Goal: Task Accomplishment & Management: Complete application form

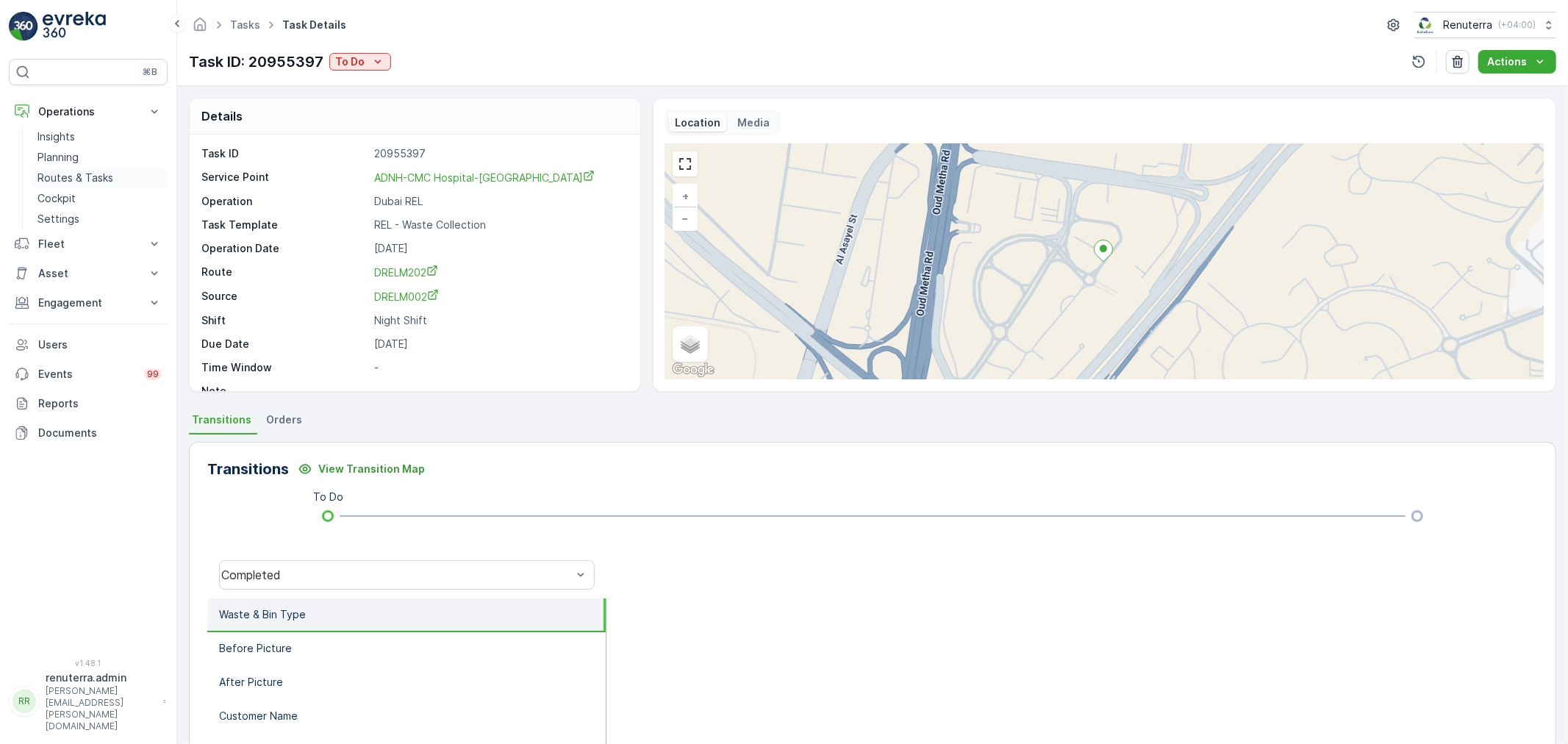
drag, startPoint x: 98, startPoint y: 174, endPoint x: 88, endPoint y: 176, distance: 10.2
click at [98, 174] on p "Routes & Tasks" at bounding box center [75, 178] width 76 height 14
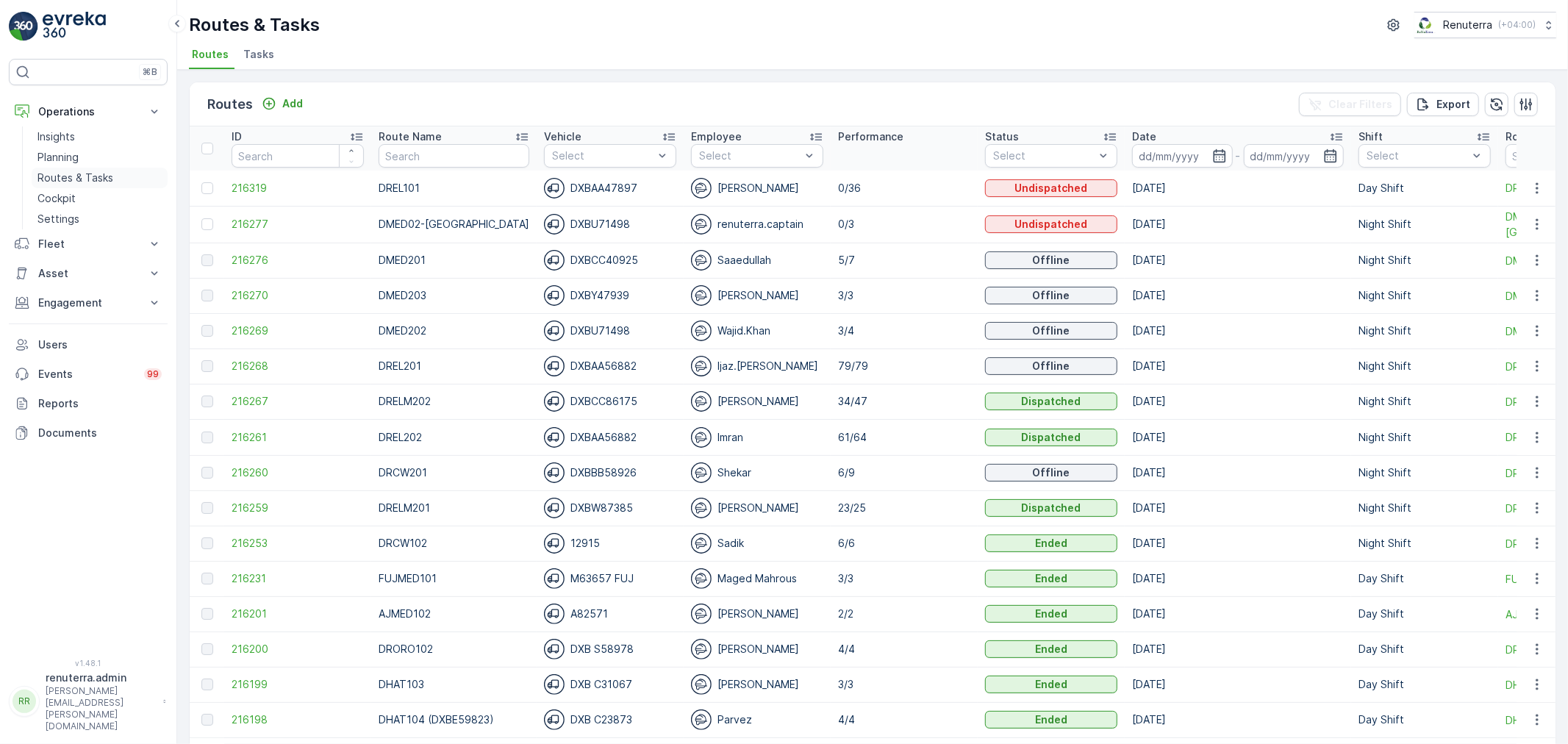
click at [72, 172] on p "Routes & Tasks" at bounding box center [75, 178] width 76 height 14
click at [237, 329] on span "216269" at bounding box center [297, 331] width 132 height 14
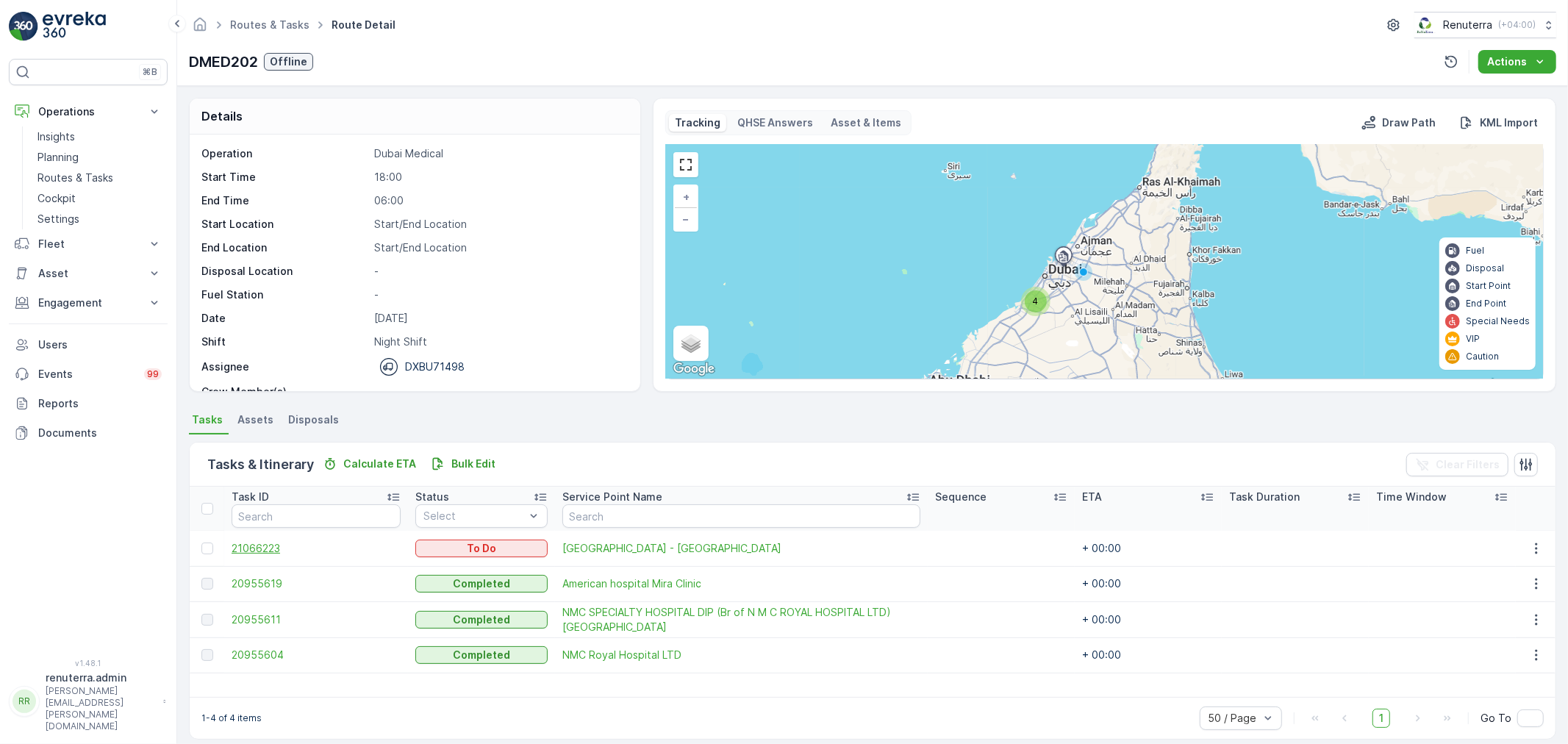
click at [275, 547] on span "21066223" at bounding box center [316, 549] width 169 height 14
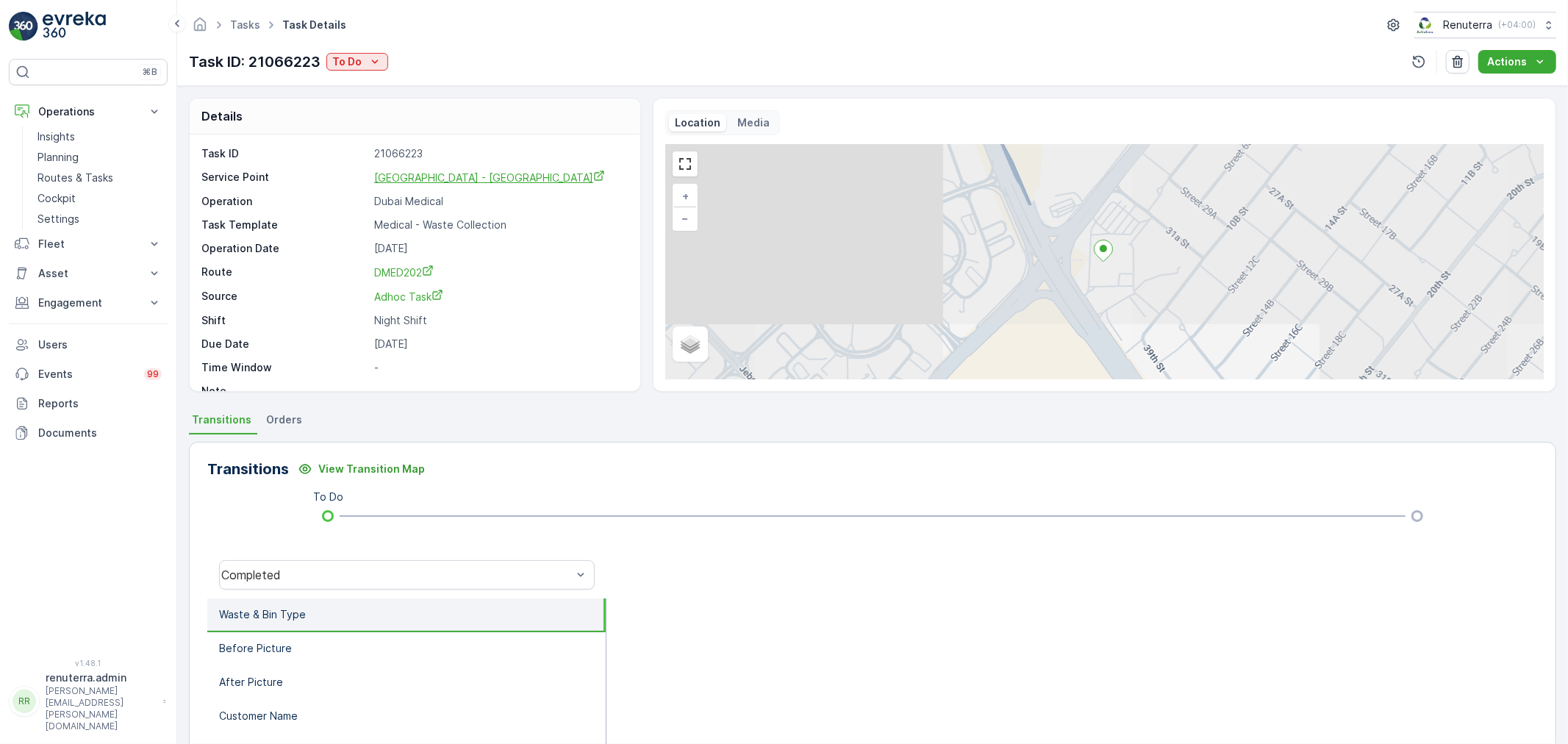
click at [438, 183] on span "[GEOGRAPHIC_DATA] - [GEOGRAPHIC_DATA]" at bounding box center [489, 178] width 231 height 13
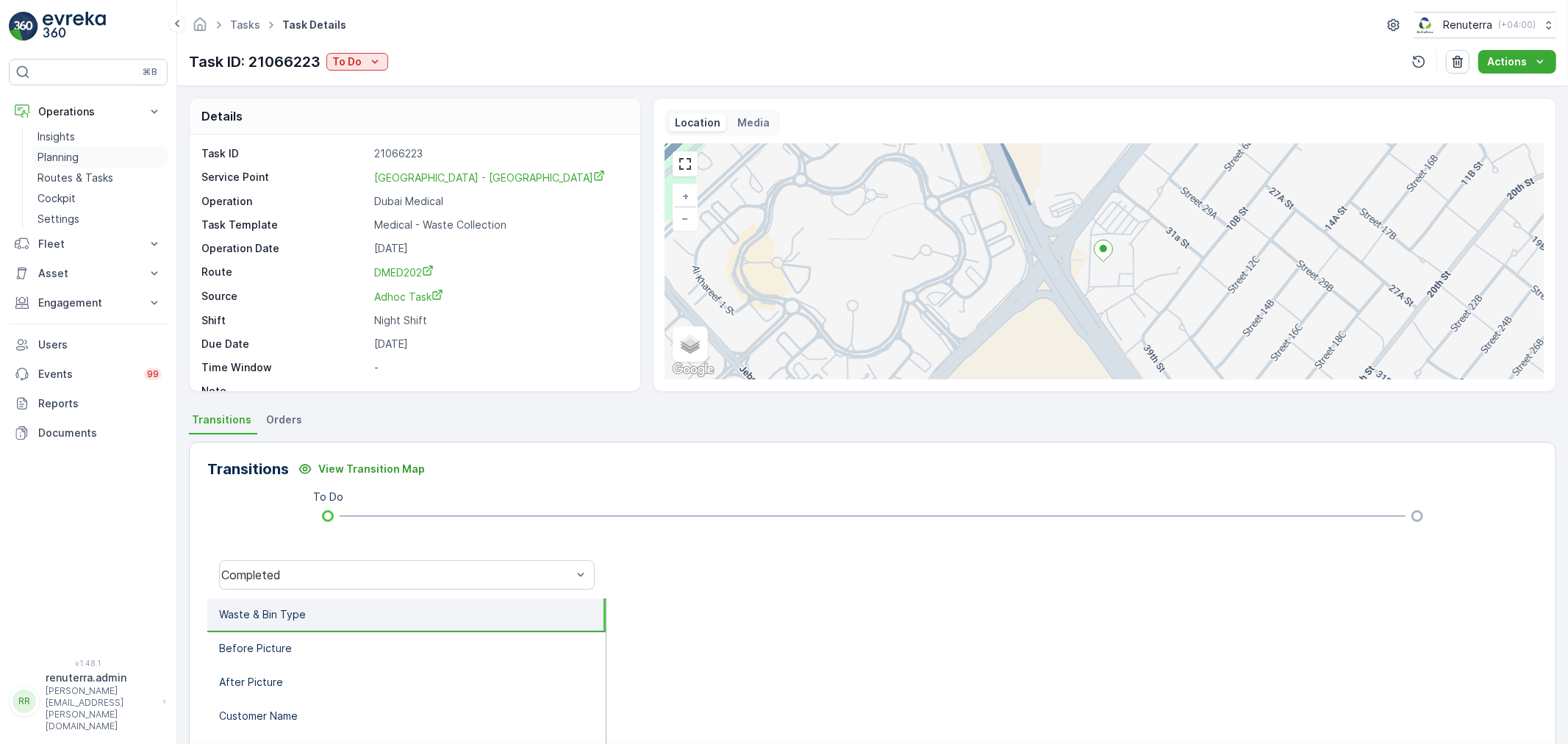
click at [74, 163] on p "Planning" at bounding box center [58, 157] width 41 height 14
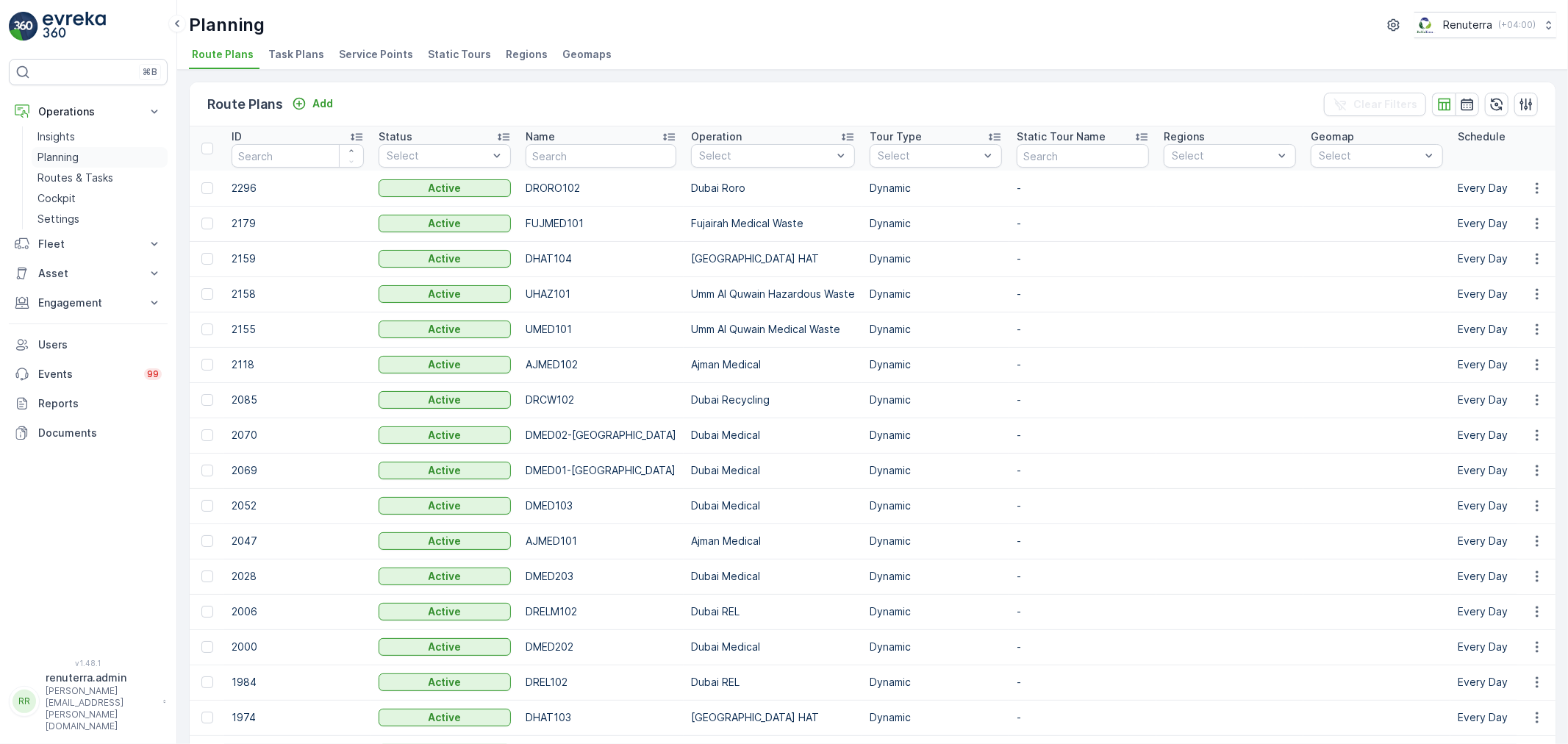
click at [82, 160] on link "Planning" at bounding box center [99, 158] width 136 height 21
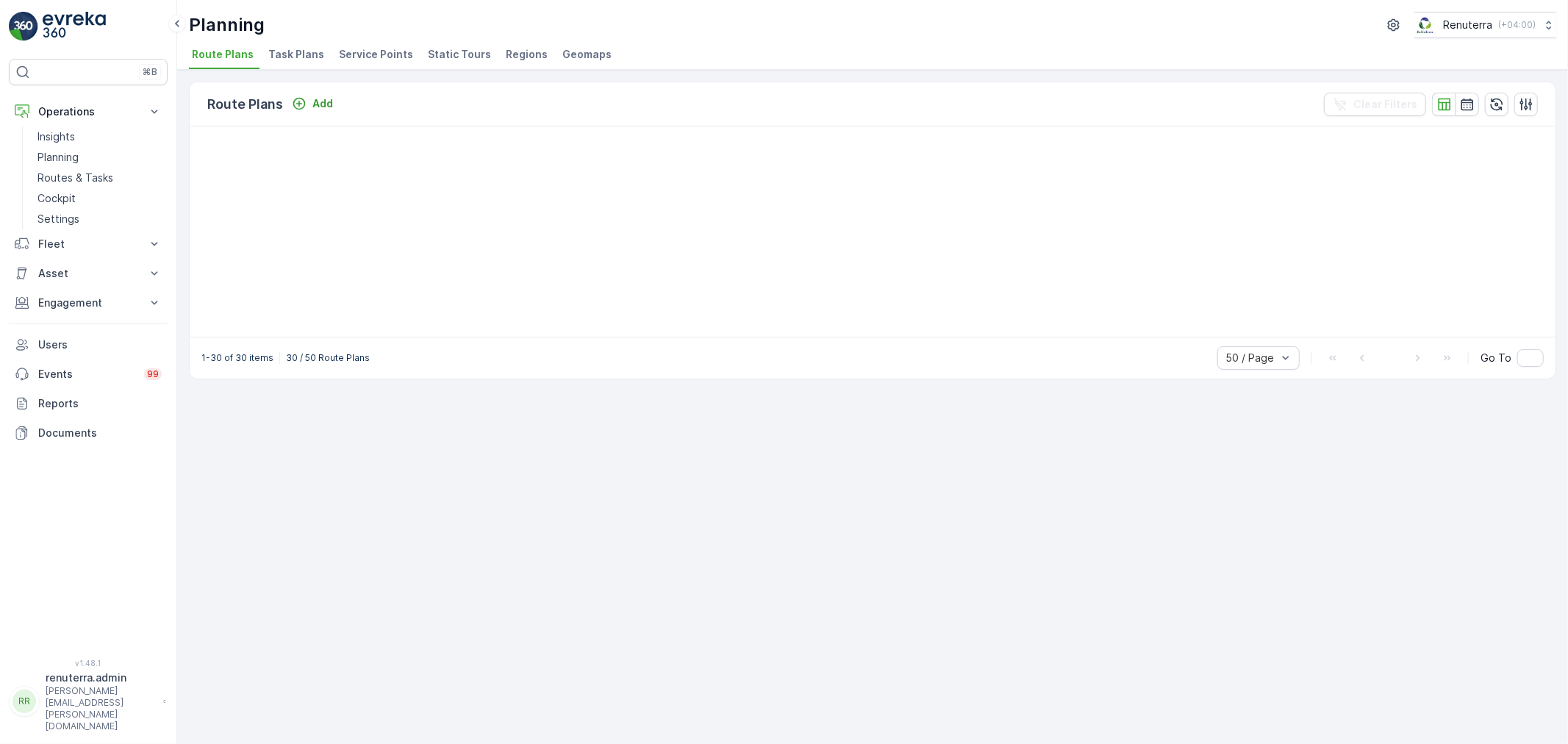
click at [359, 54] on span "Service Points" at bounding box center [376, 54] width 74 height 14
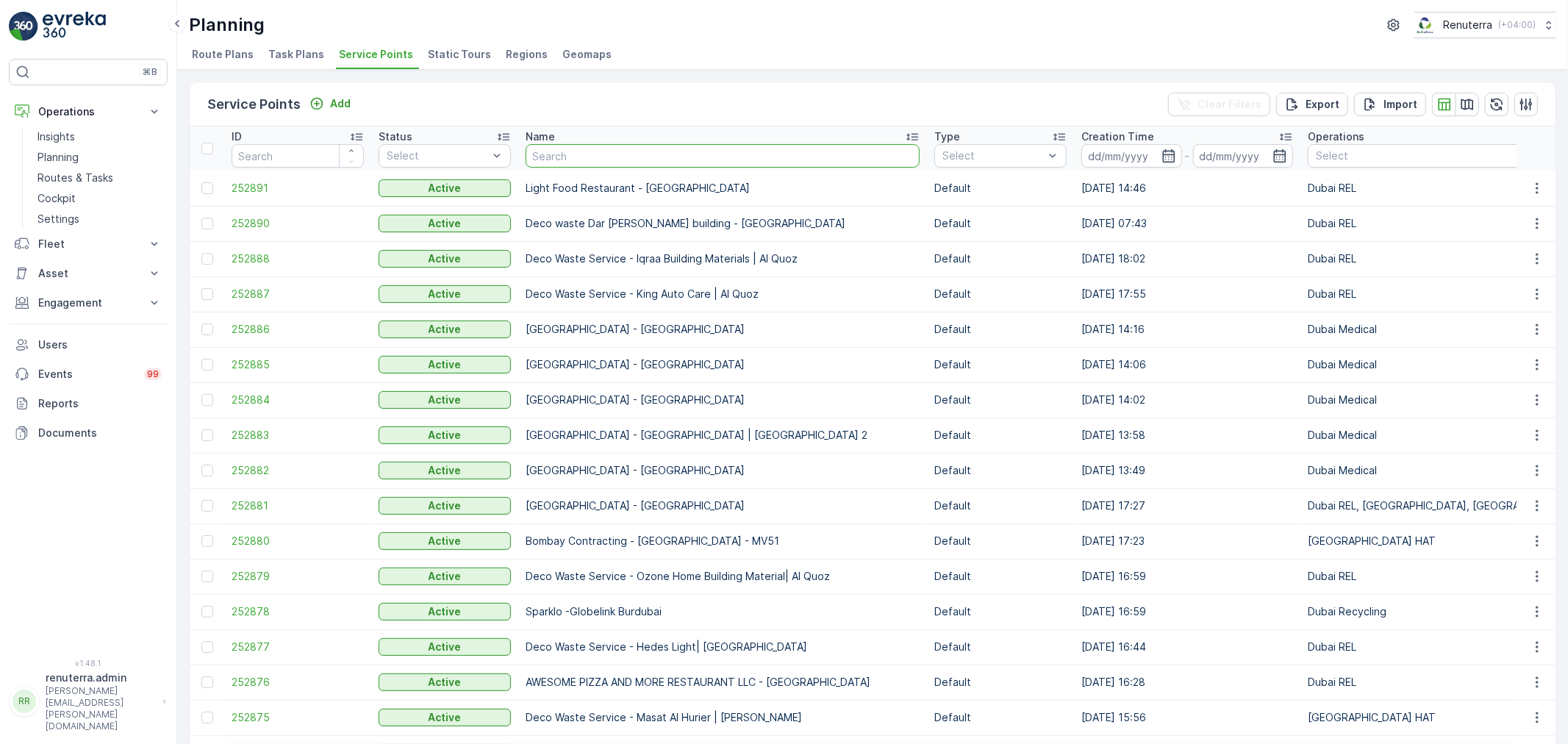
click at [553, 153] on input "text" at bounding box center [722, 155] width 394 height 23
type input "rixo"
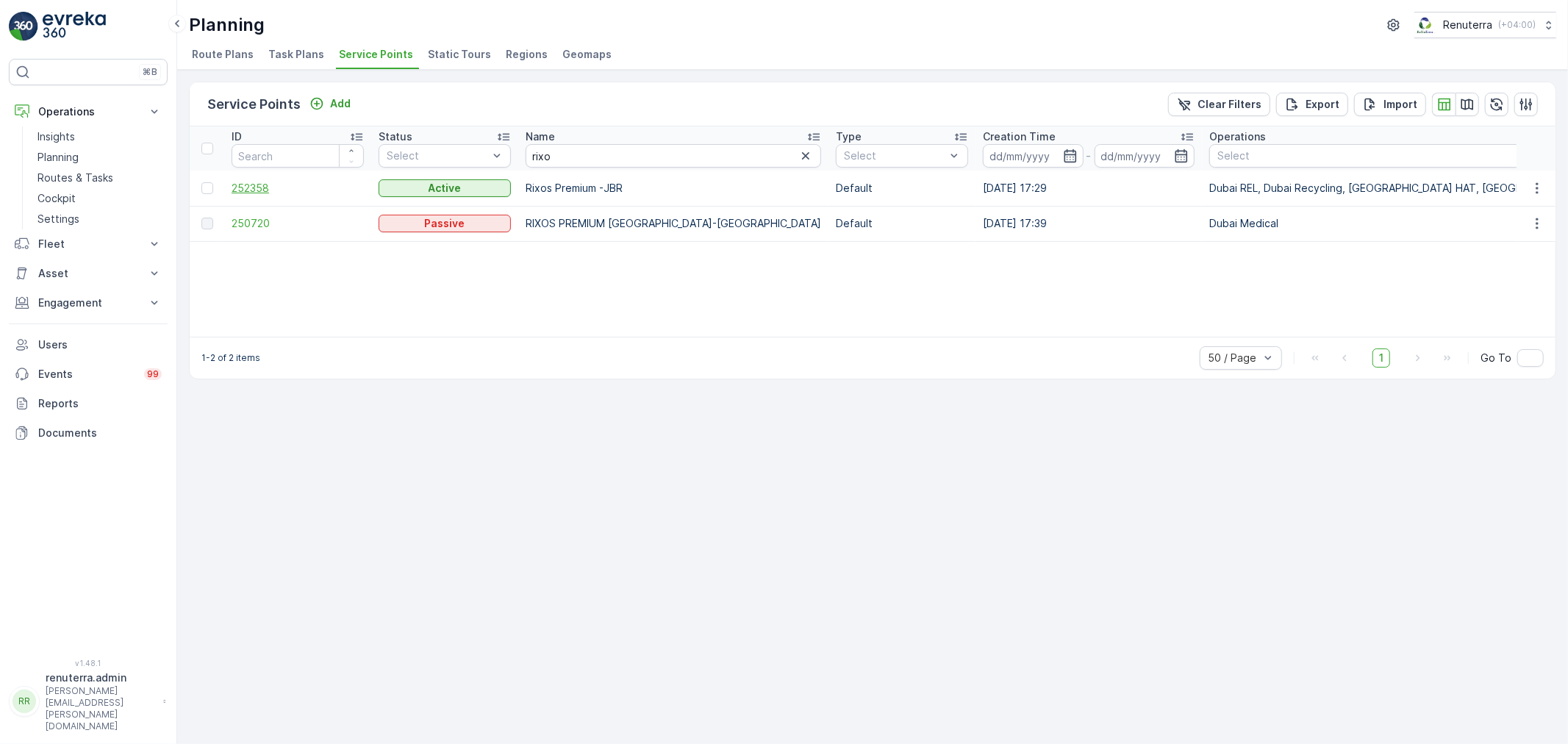
click at [274, 187] on span "252358" at bounding box center [297, 188] width 132 height 14
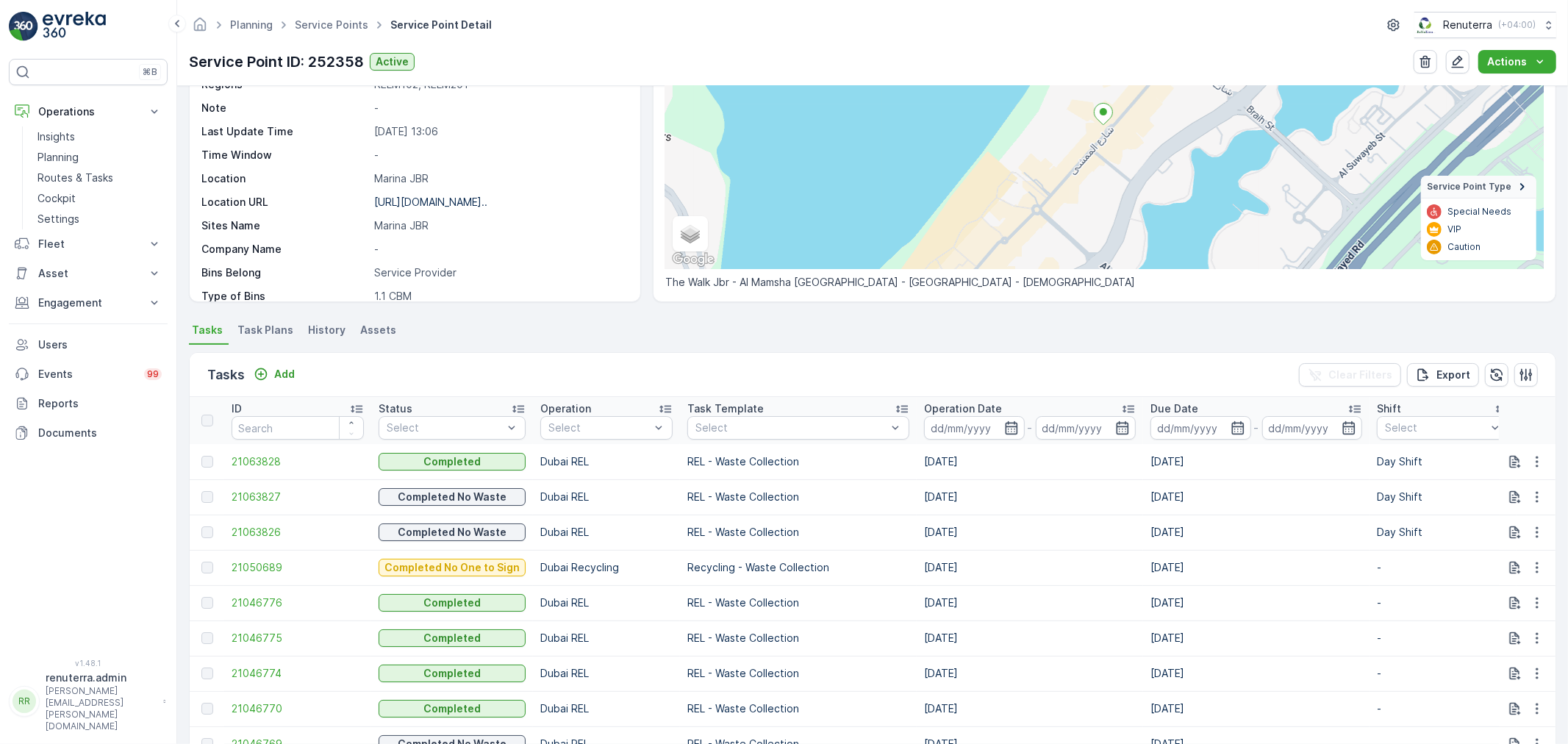
scroll to position [245, 0]
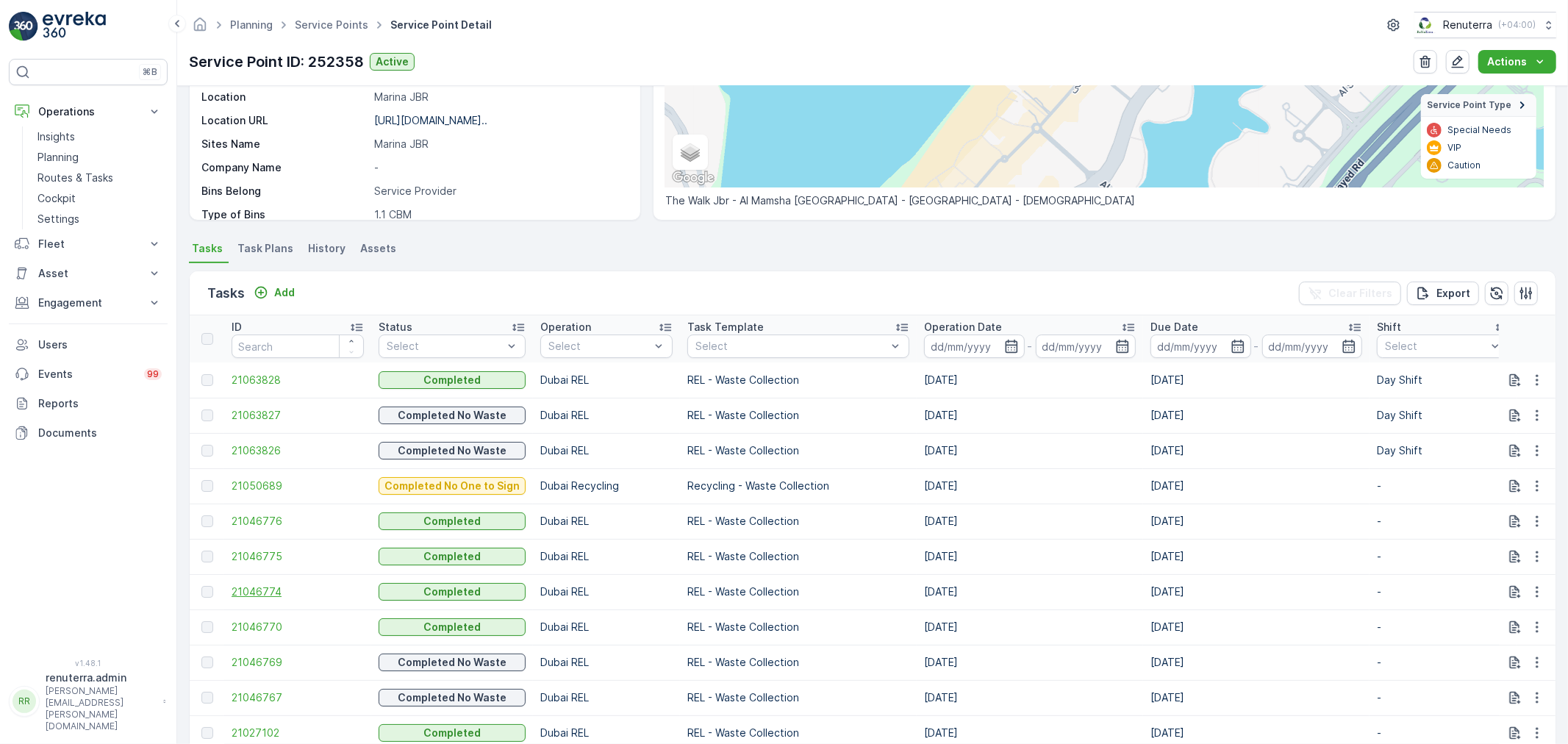
click at [237, 597] on td "21046774" at bounding box center [298, 592] width 147 height 35
click at [244, 594] on span "21046774" at bounding box center [297, 592] width 132 height 14
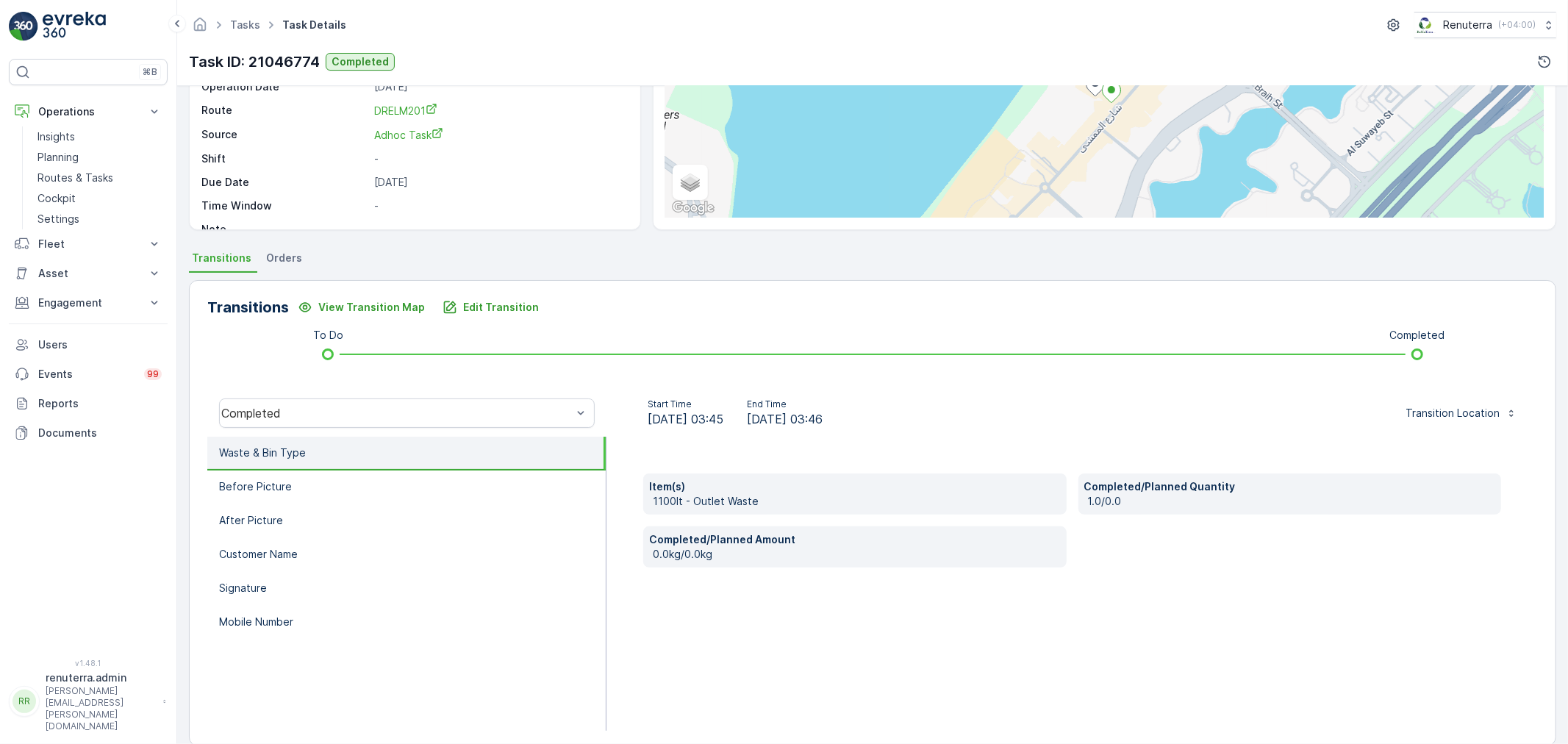
scroll to position [163, 0]
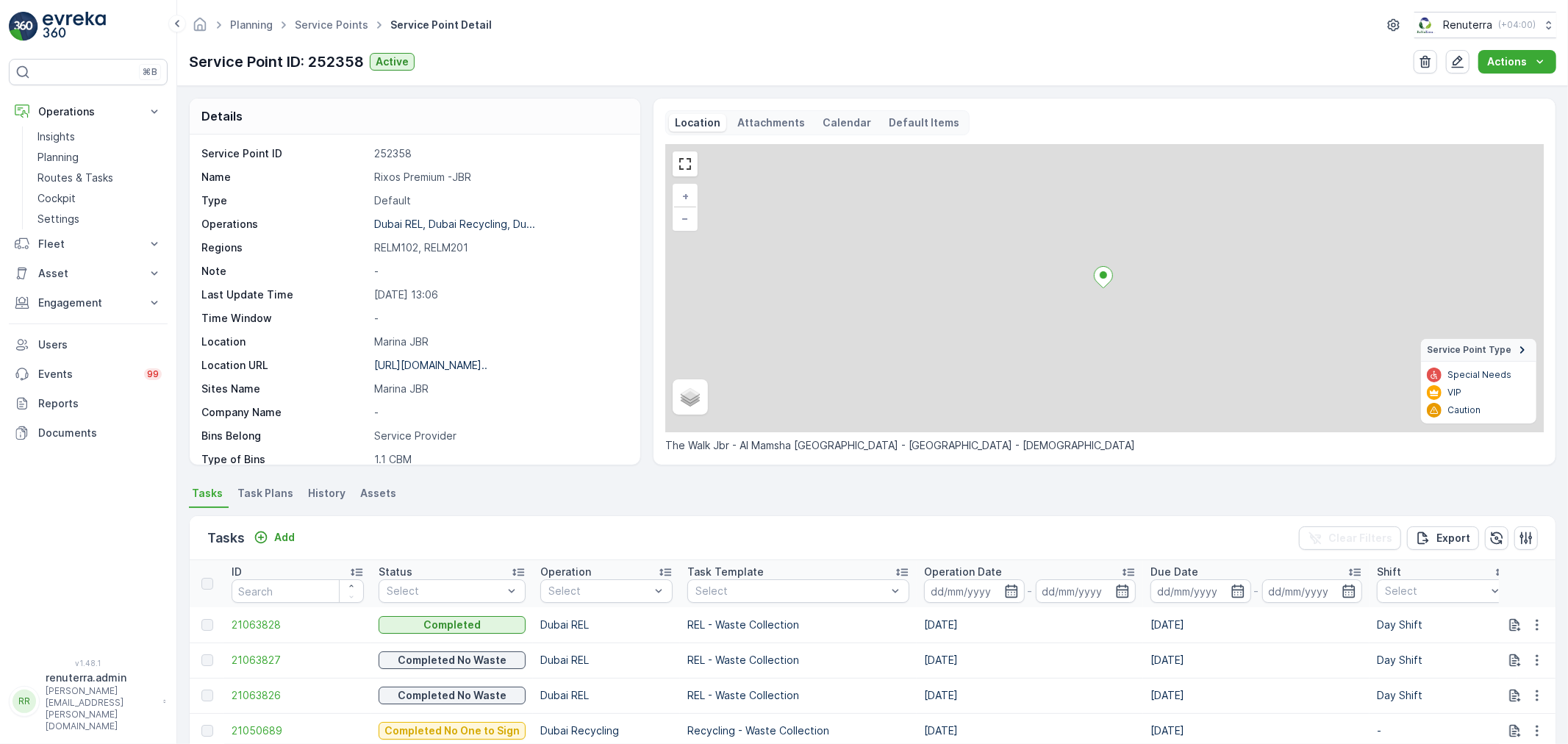
scroll to position [408, 0]
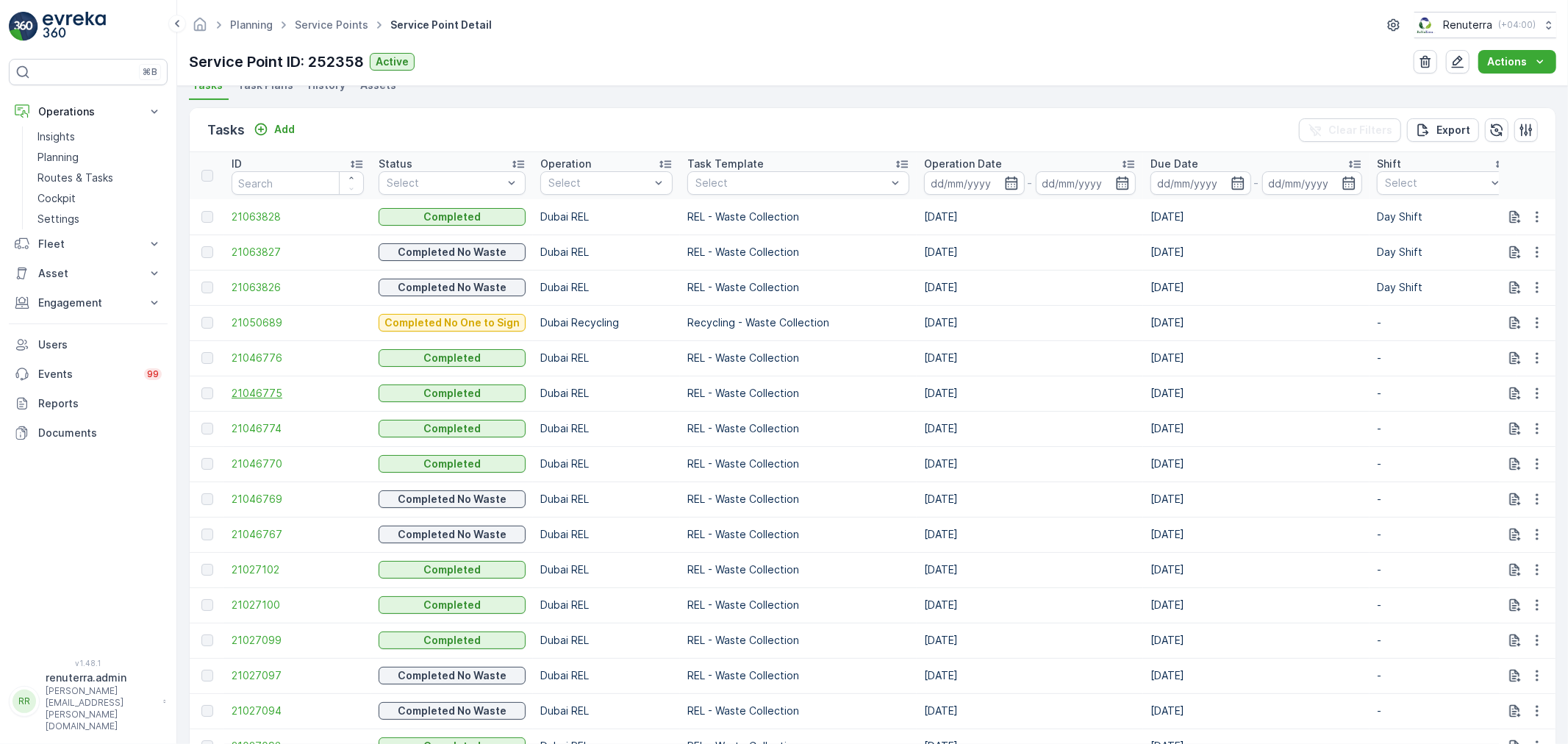
click at [248, 398] on span "21046775" at bounding box center [297, 393] width 132 height 14
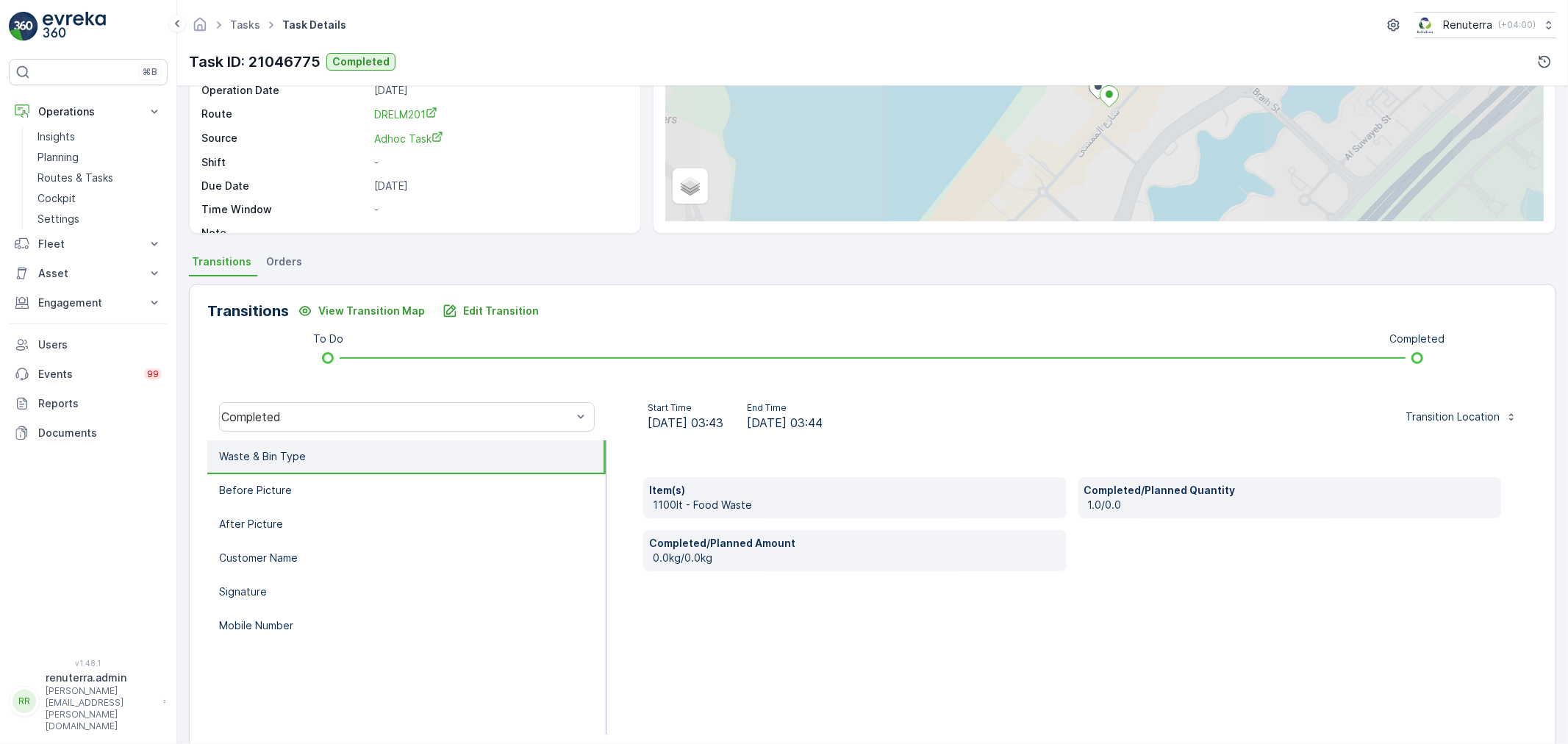
scroll to position [182, 0]
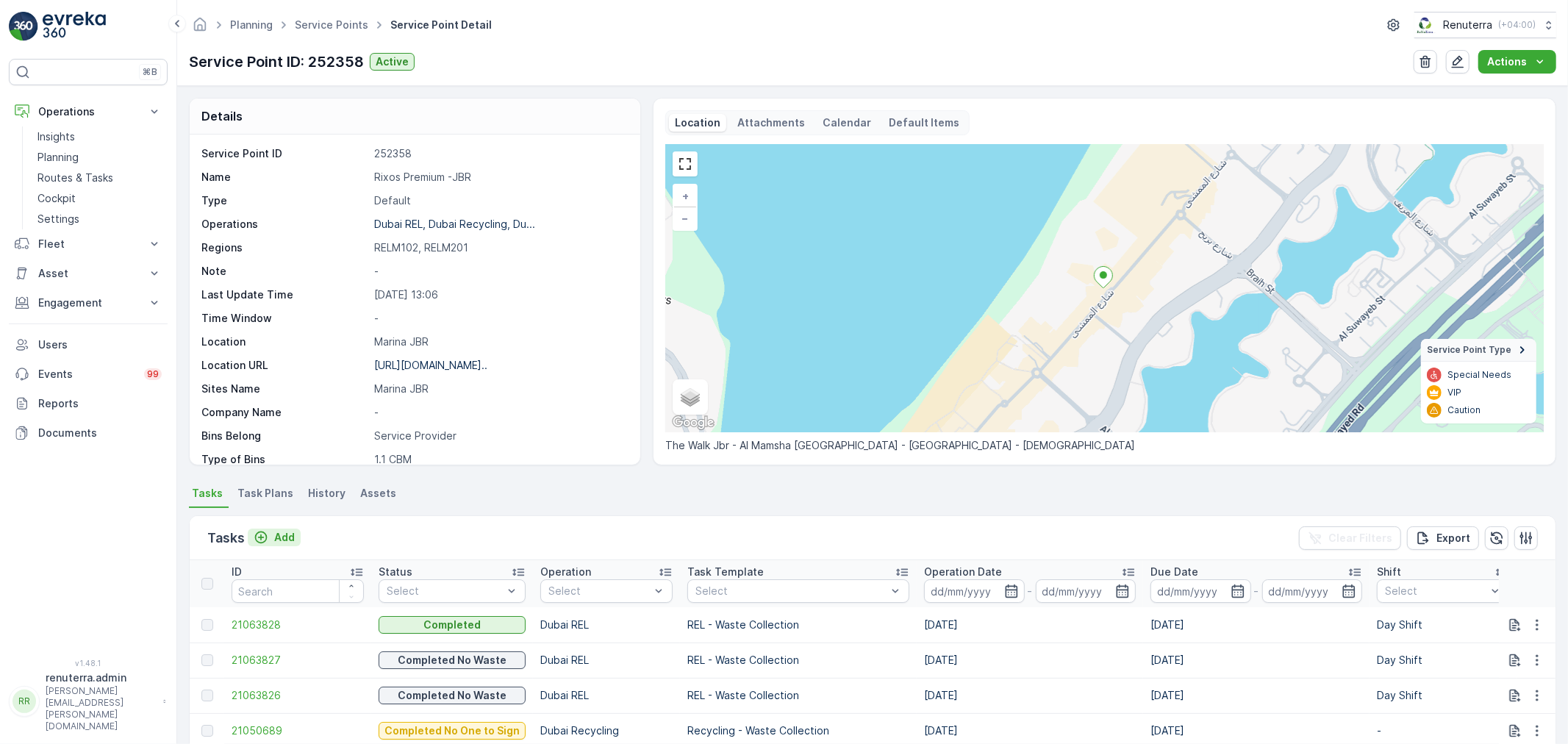
click at [287, 534] on p "Add" at bounding box center [284, 537] width 21 height 14
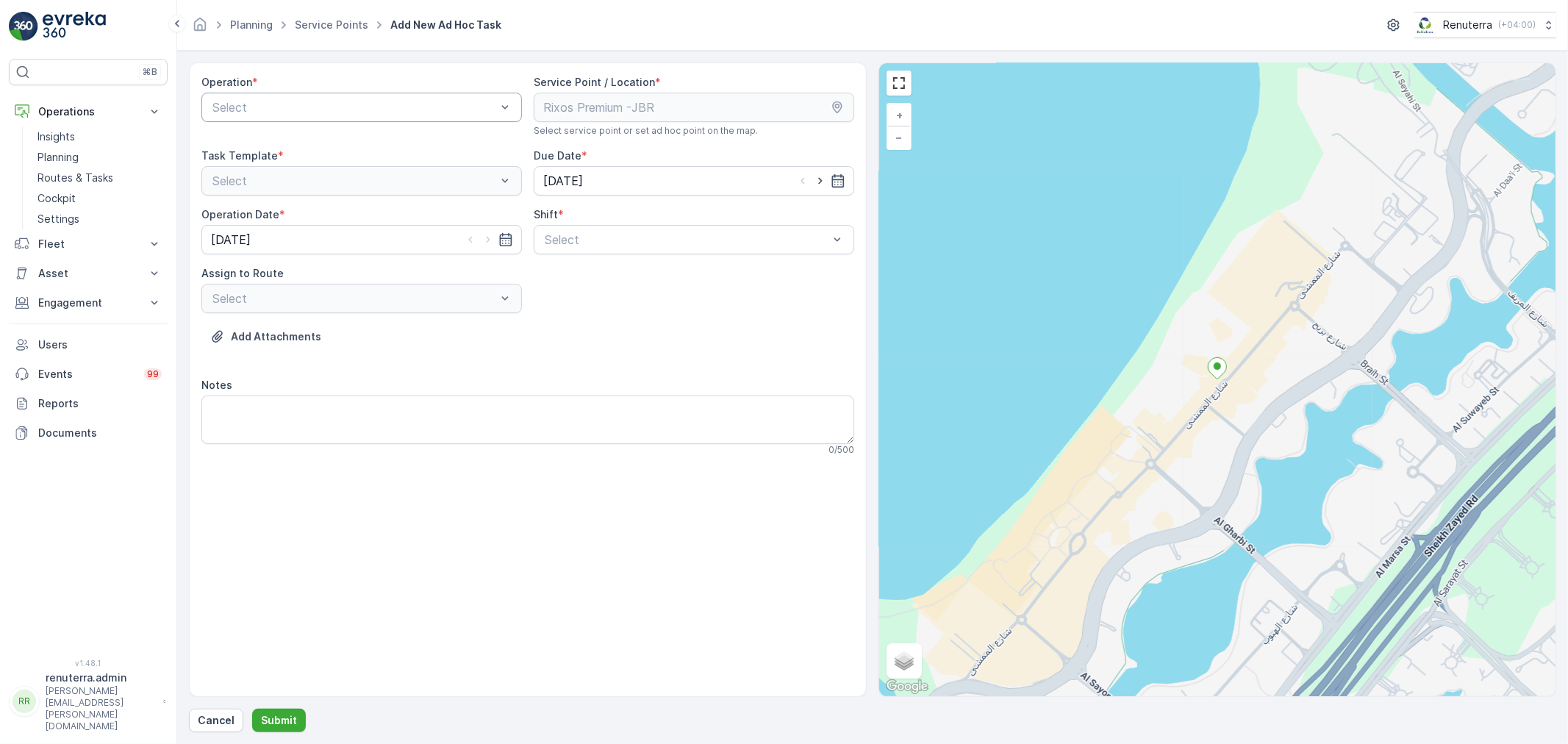
click at [340, 112] on div at bounding box center [354, 107] width 287 height 14
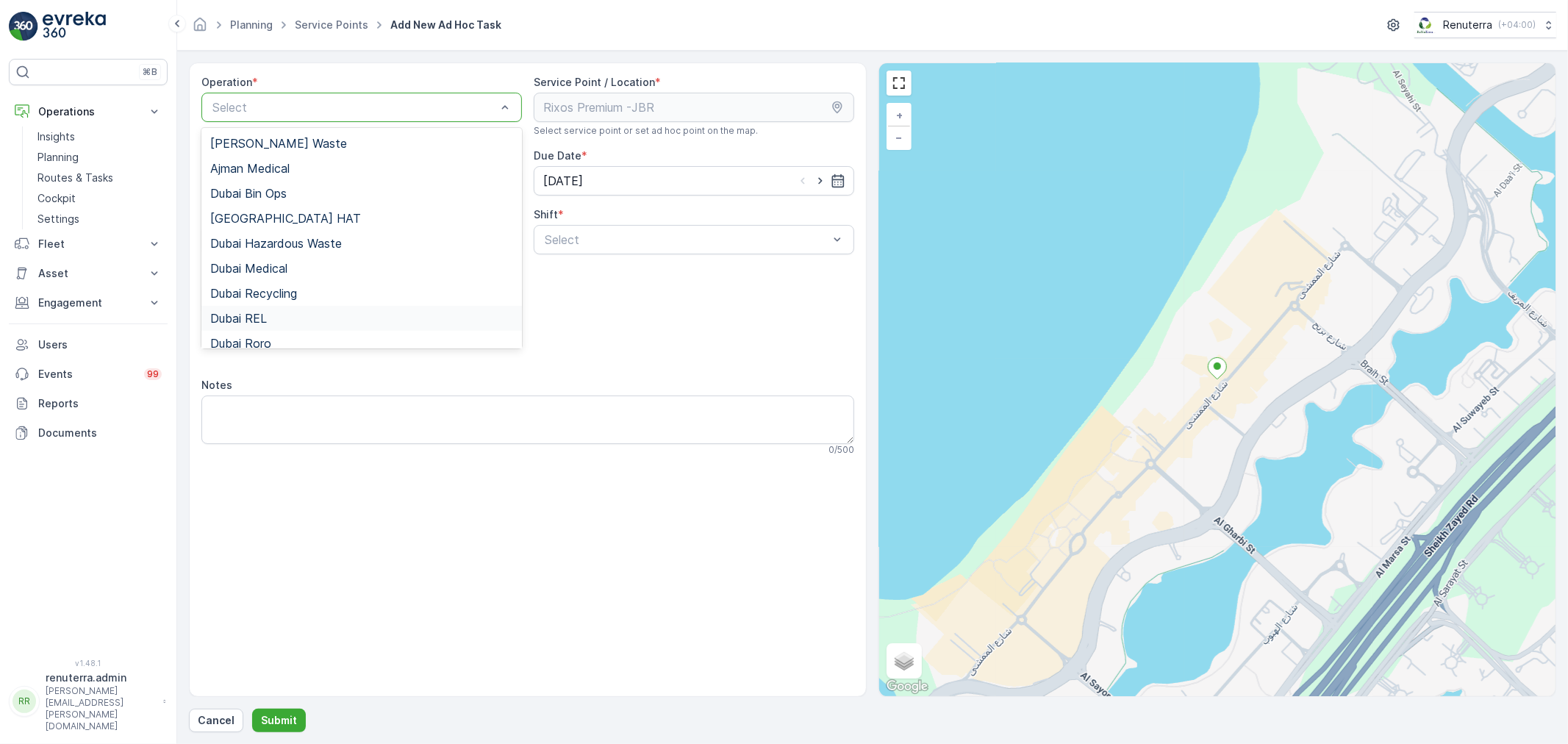
click at [321, 321] on div "Dubai REL" at bounding box center [361, 318] width 303 height 14
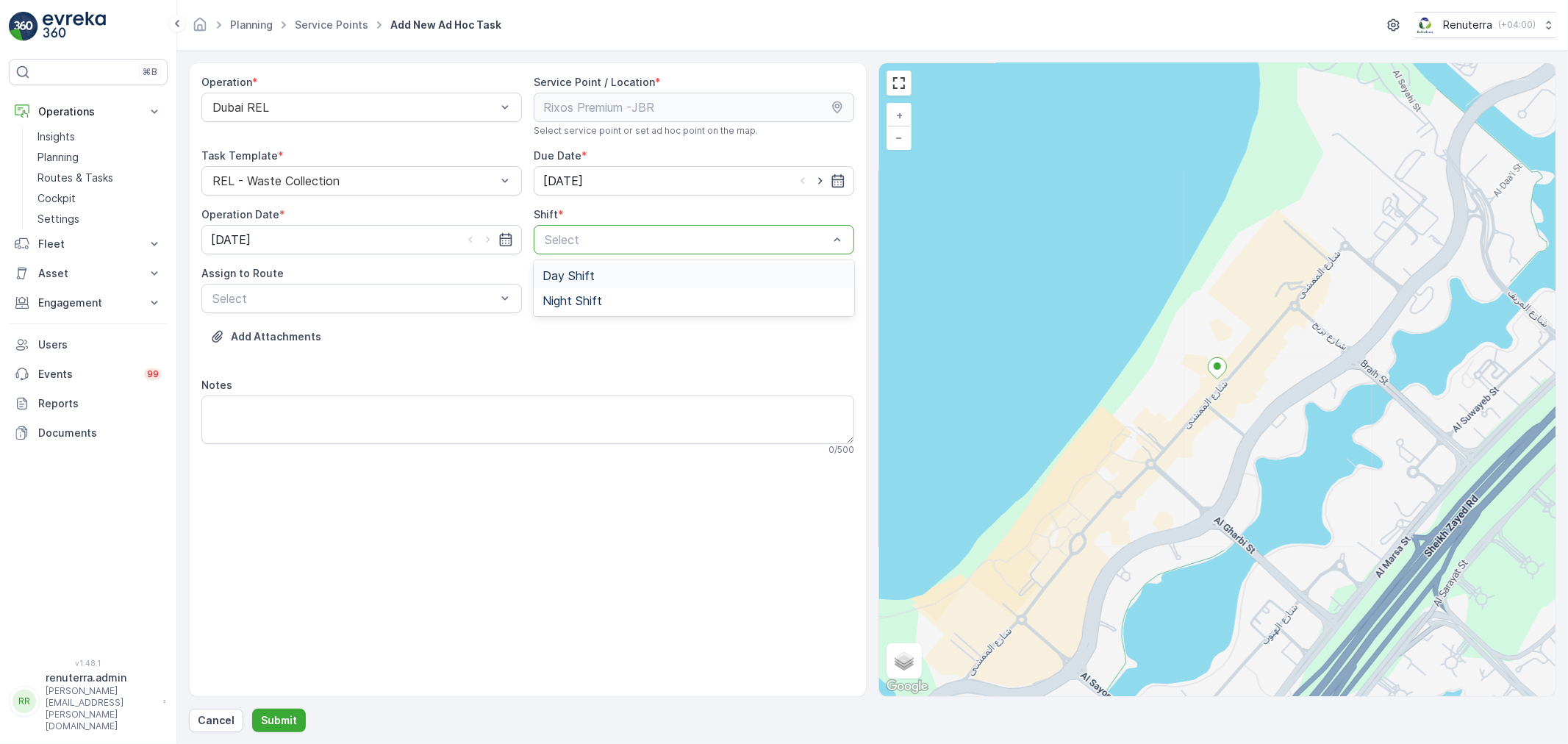
click at [585, 238] on div at bounding box center [686, 239] width 287 height 14
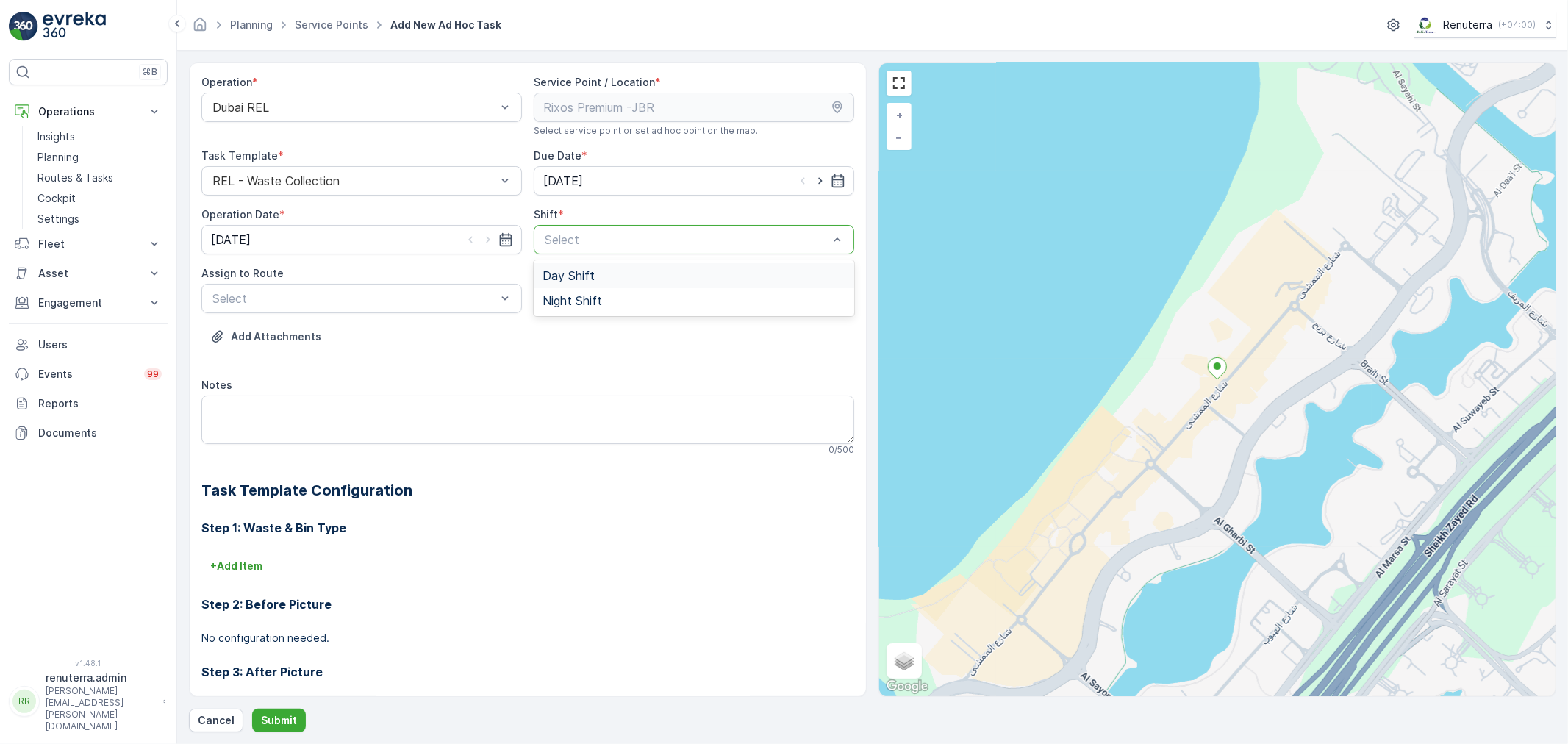
click at [563, 275] on span "Day Shift" at bounding box center [568, 275] width 52 height 14
click at [328, 299] on div at bounding box center [354, 298] width 287 height 14
click at [430, 302] on div at bounding box center [354, 298] width 287 height 14
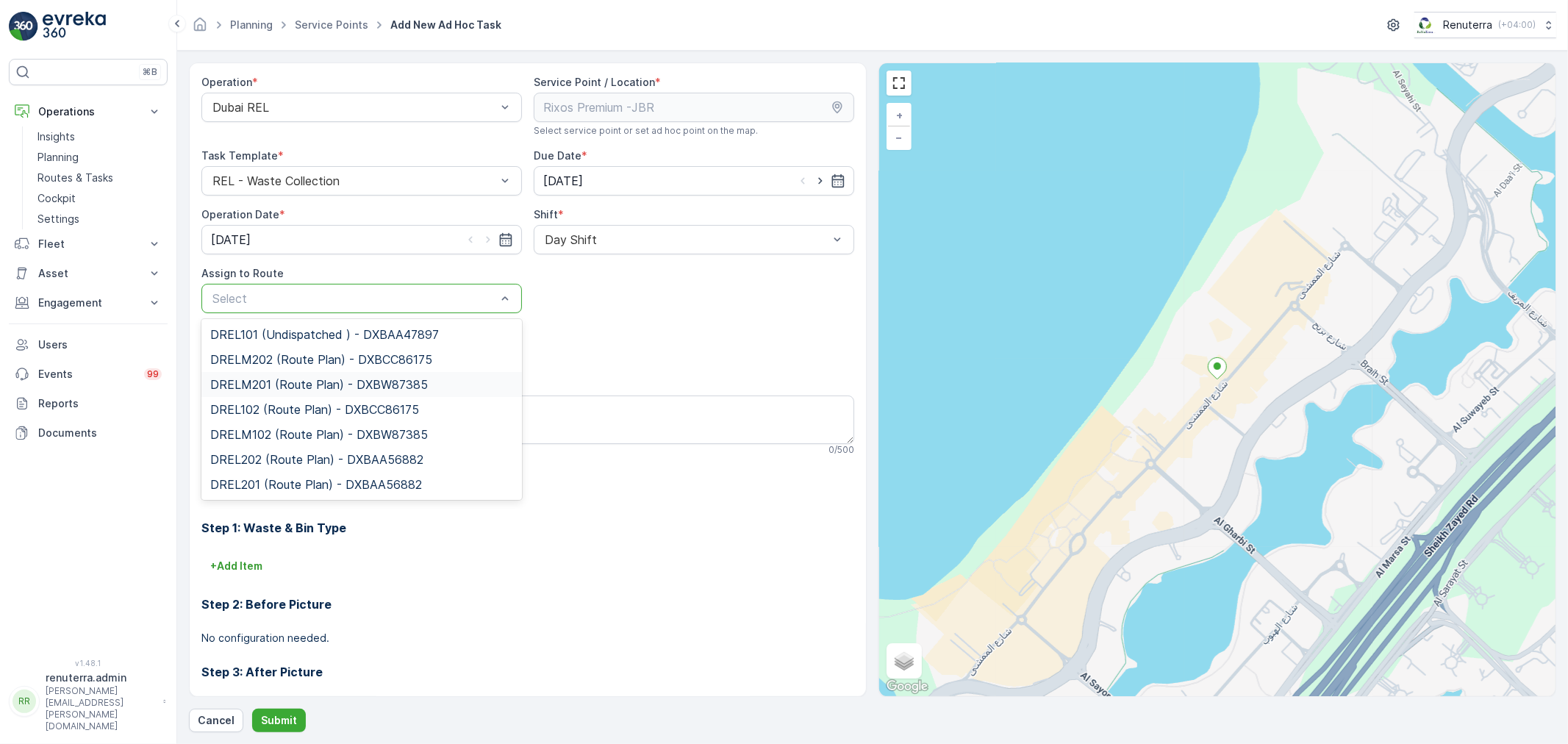
click at [291, 378] on span "DRELM201 (Route Plan) - DXBW87385" at bounding box center [319, 384] width 218 height 14
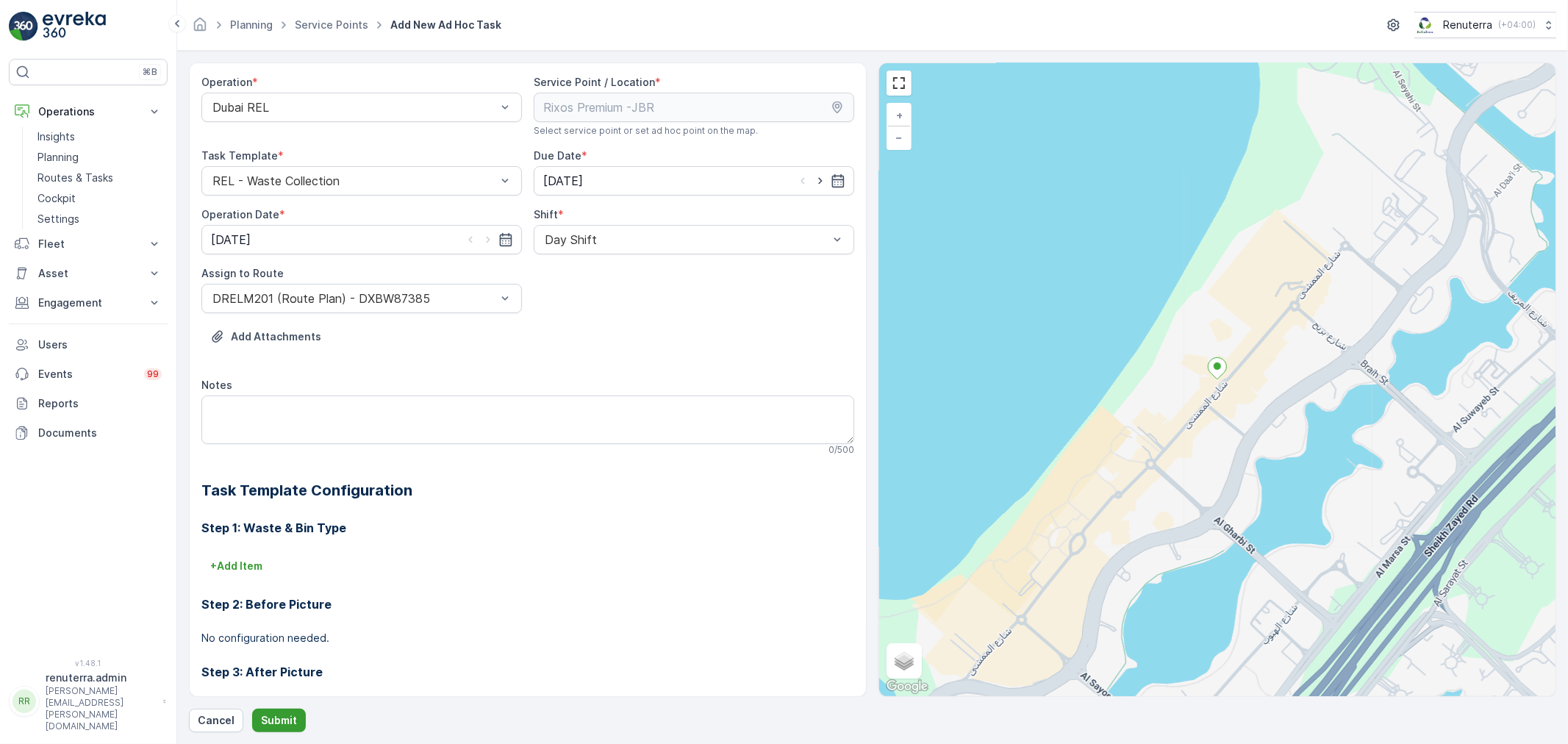
click at [296, 714] on button "Submit" at bounding box center [279, 720] width 54 height 23
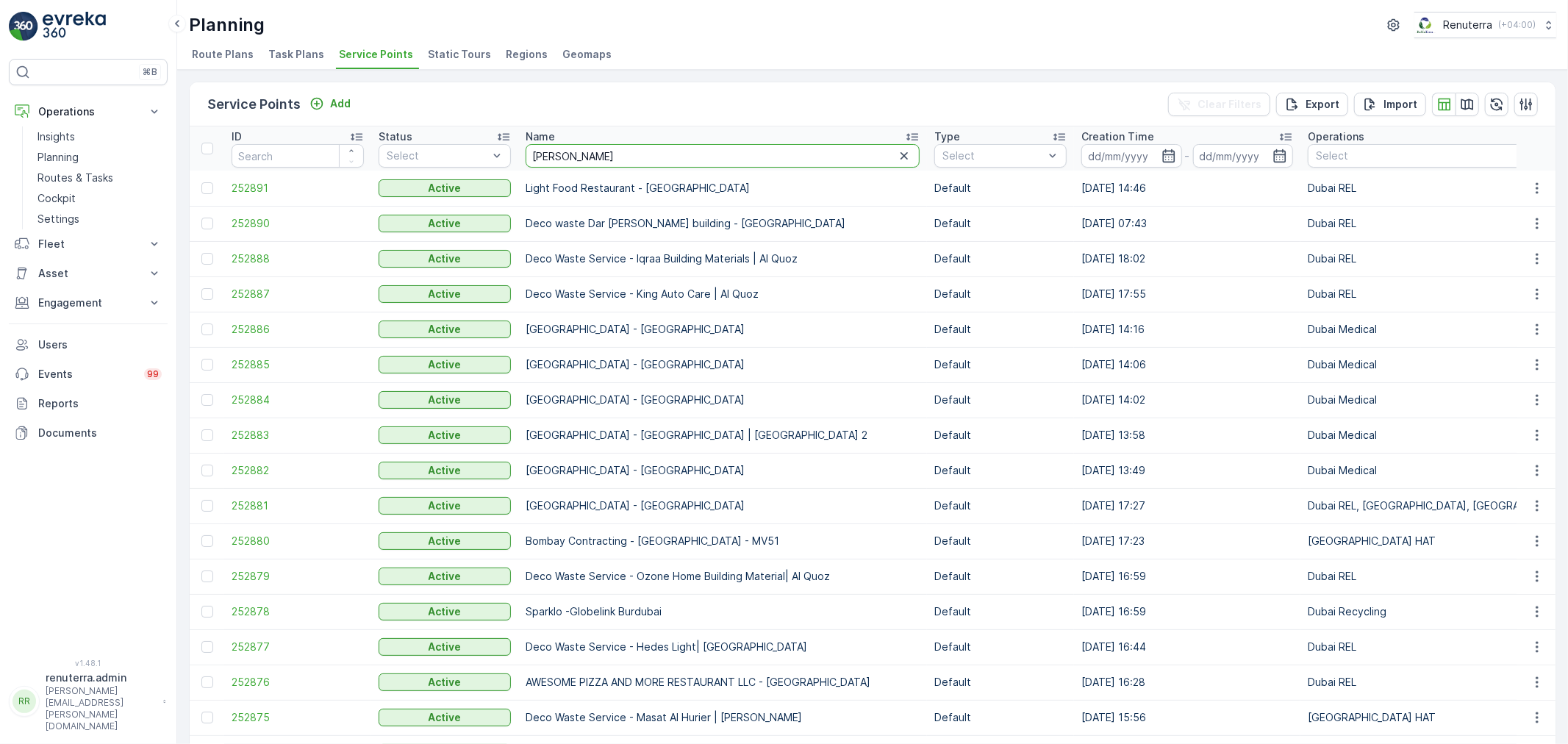
type input "rixo"
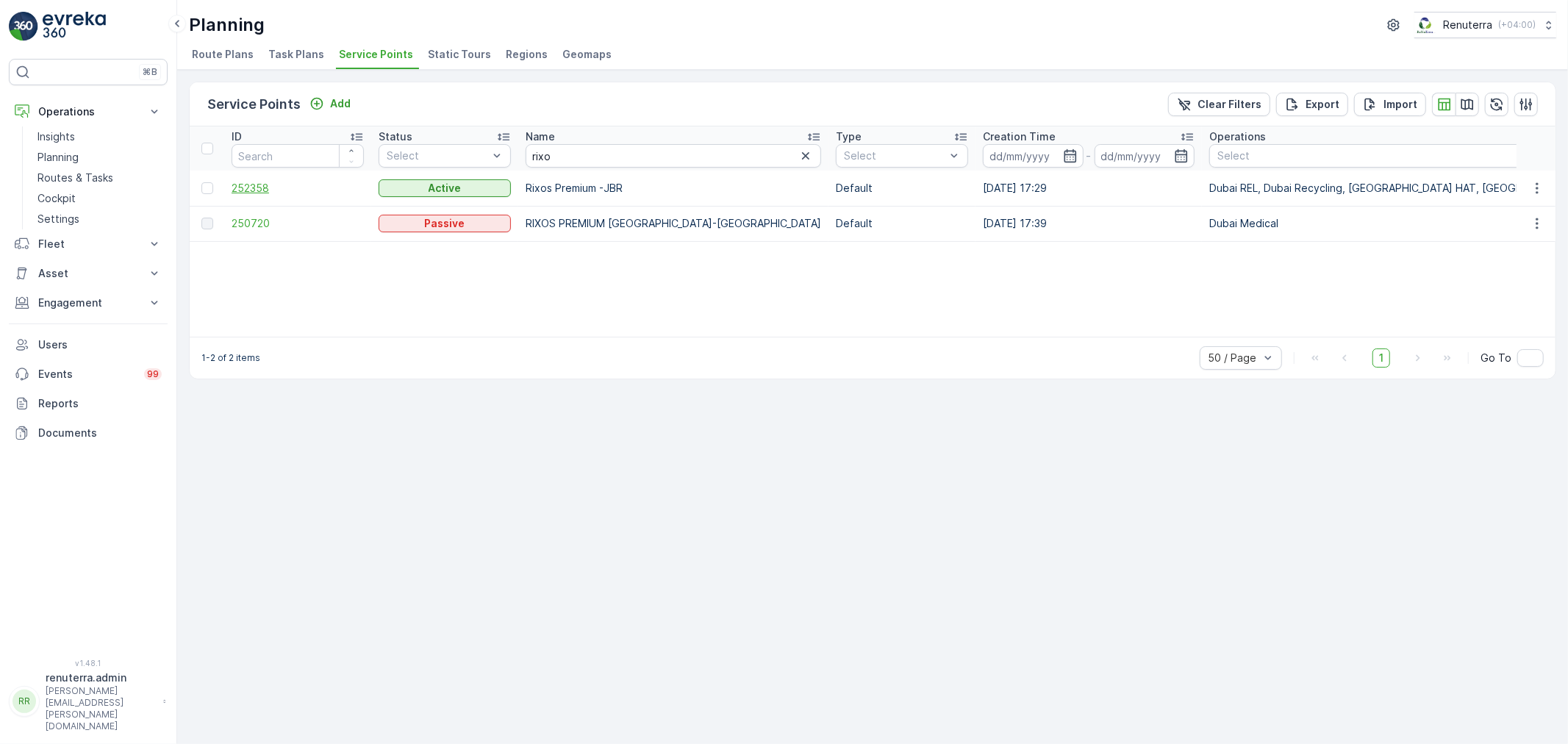
click at [251, 183] on span "252358" at bounding box center [297, 188] width 132 height 14
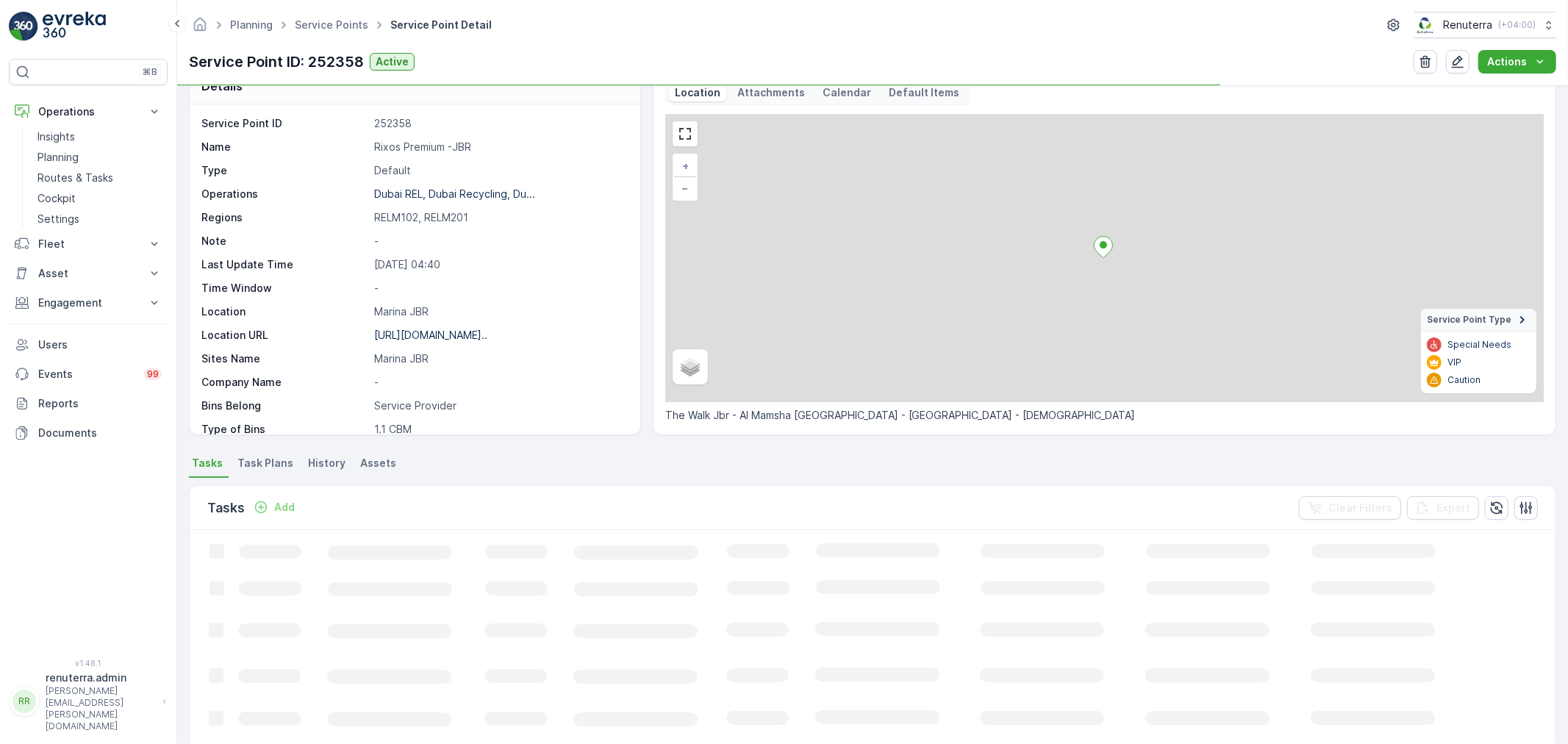
scroll to position [82, 0]
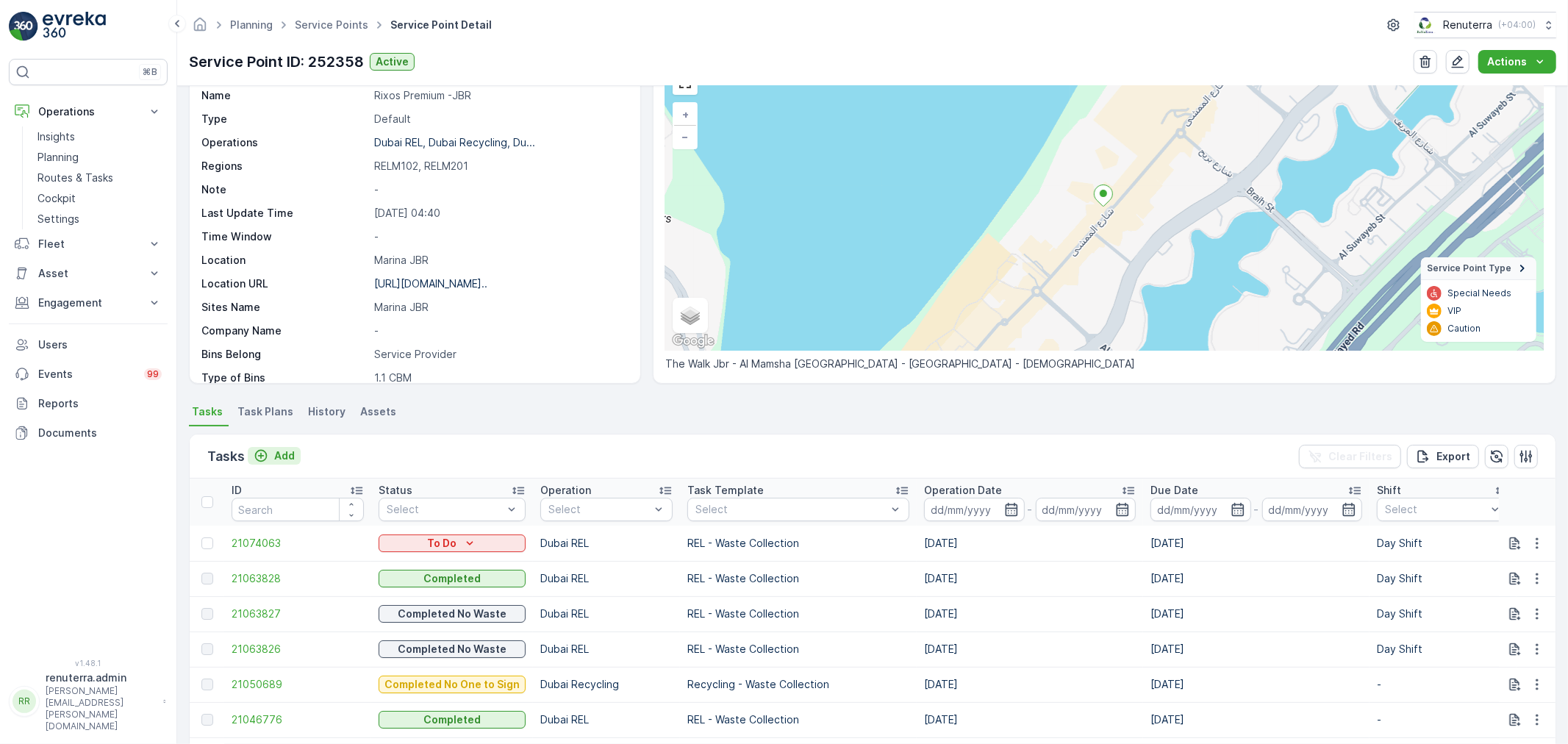
click at [291, 452] on p "Add" at bounding box center [284, 456] width 21 height 14
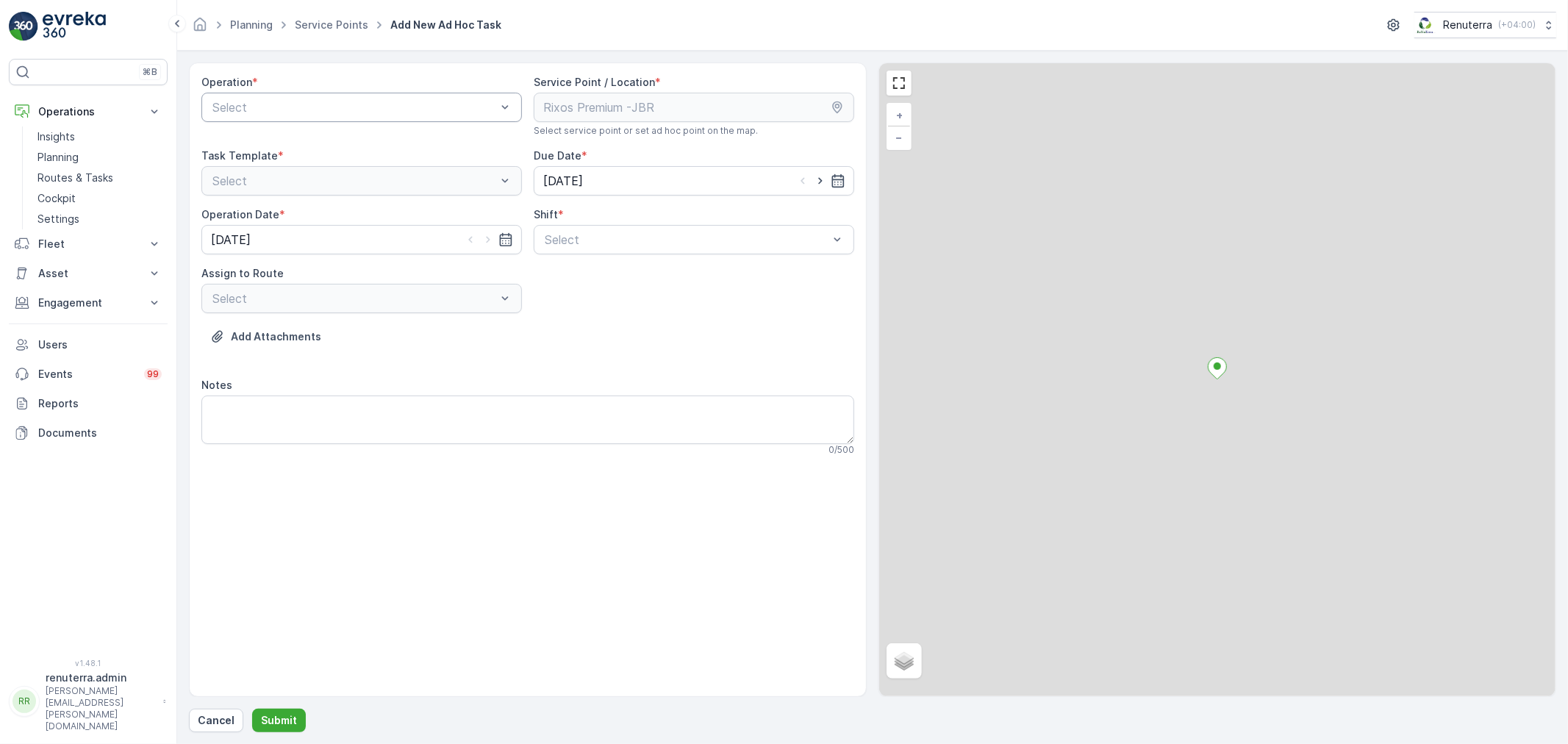
drag, startPoint x: 384, startPoint y: 111, endPoint x: 380, endPoint y: 121, distance: 10.8
click at [384, 112] on div at bounding box center [354, 107] width 287 height 14
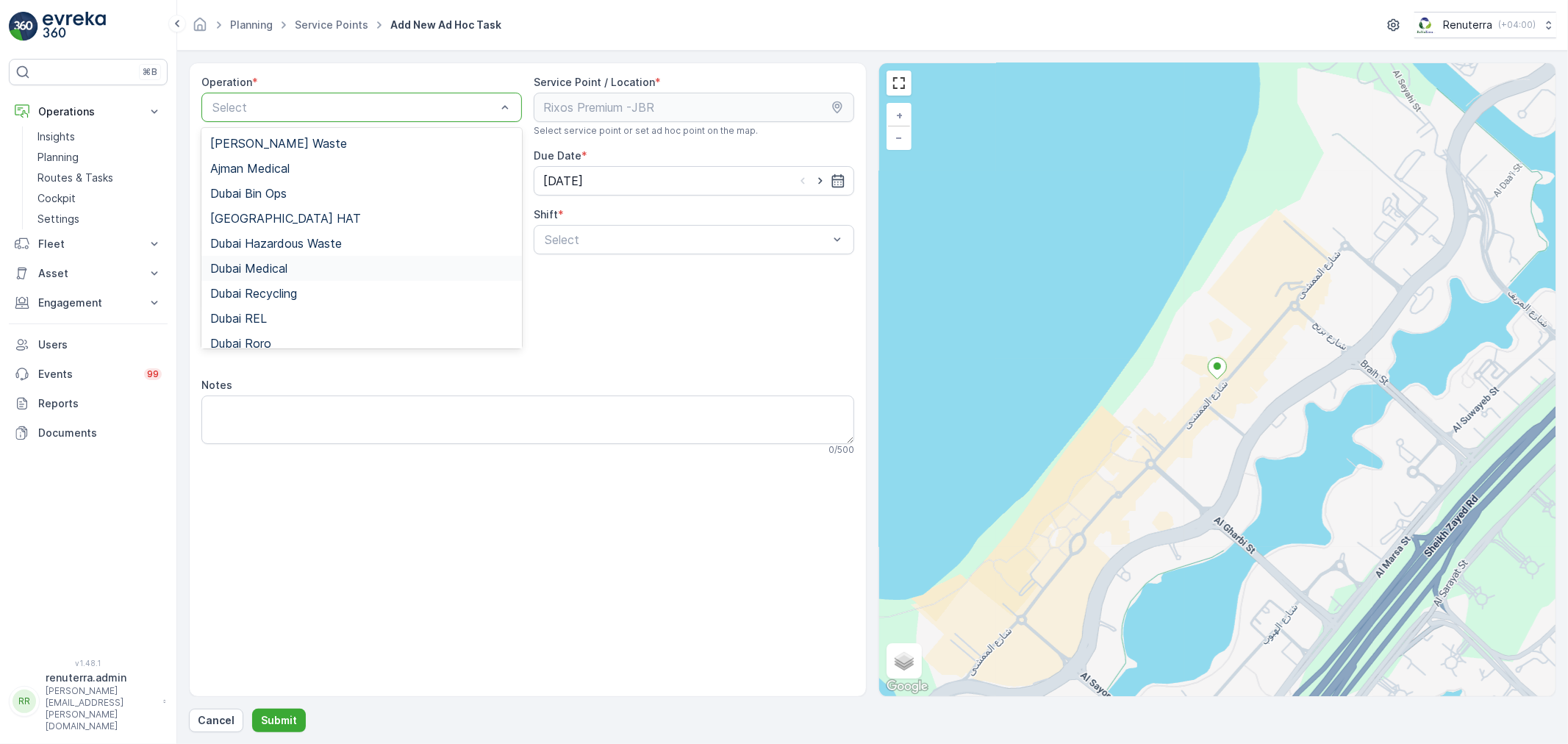
click at [331, 276] on div "Dubai Medical" at bounding box center [361, 267] width 320 height 25
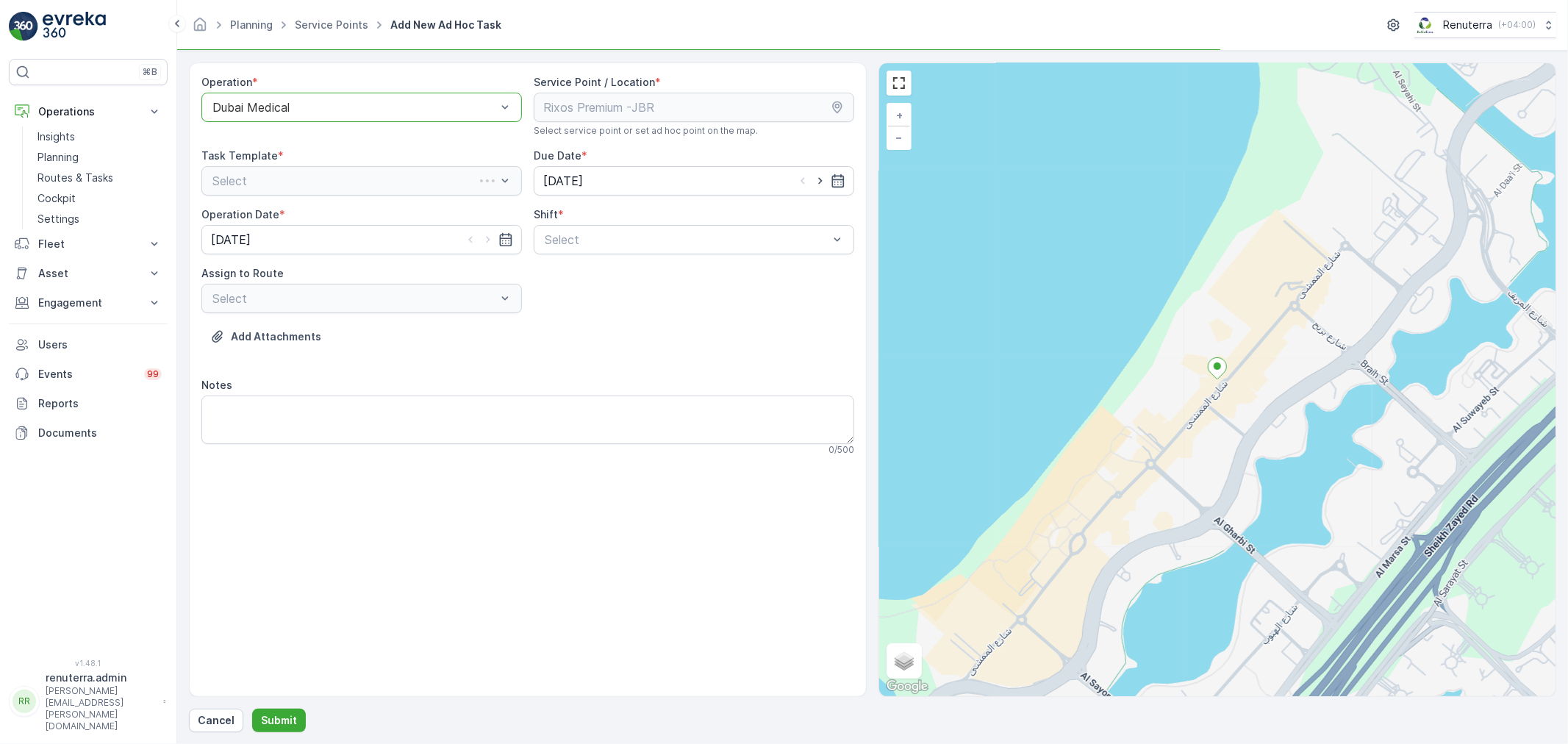
drag, startPoint x: 371, startPoint y: 104, endPoint x: 366, endPoint y: 119, distance: 15.8
click at [366, 119] on div "Dubai Medical" at bounding box center [361, 107] width 320 height 30
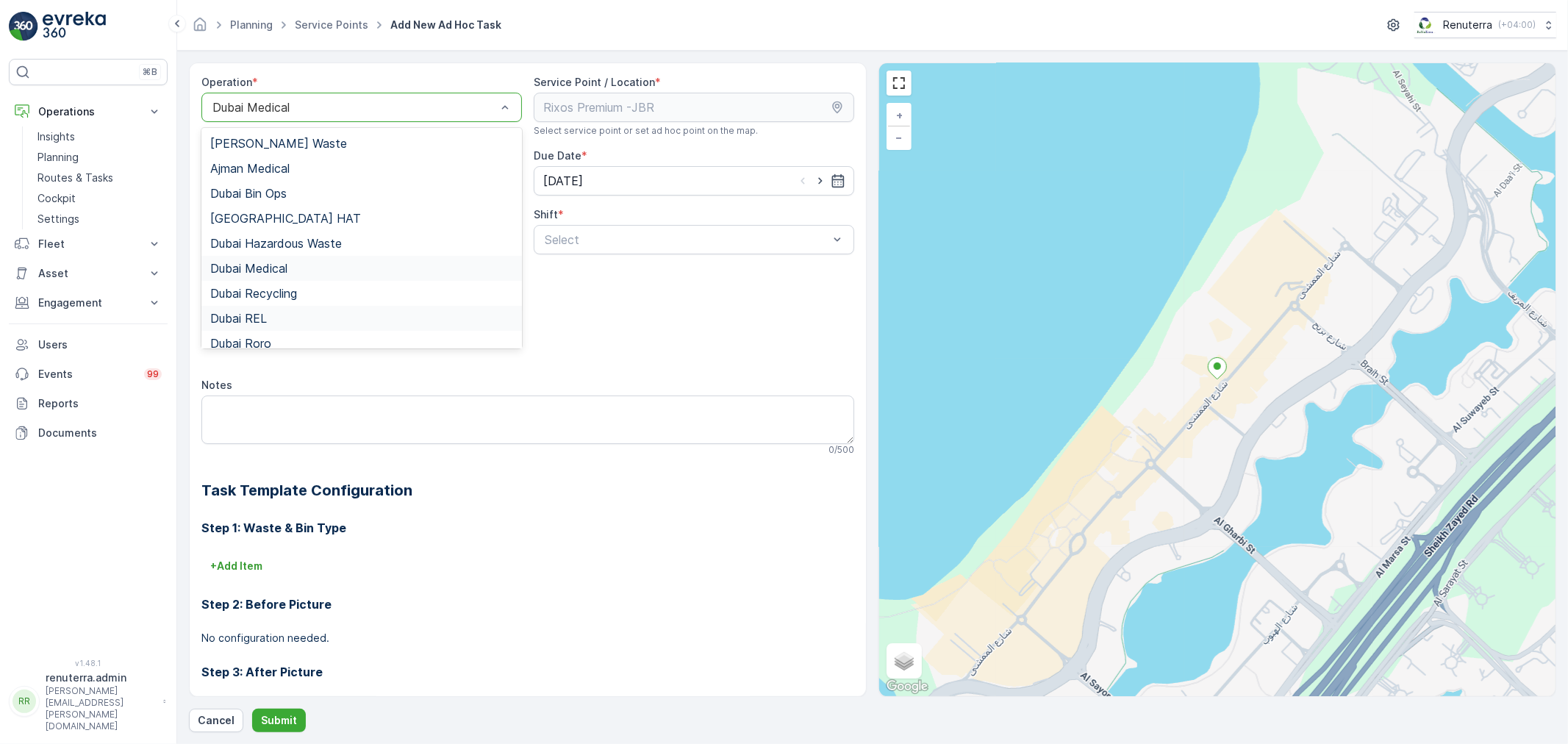
click at [309, 328] on div "Dubai REL" at bounding box center [361, 318] width 320 height 25
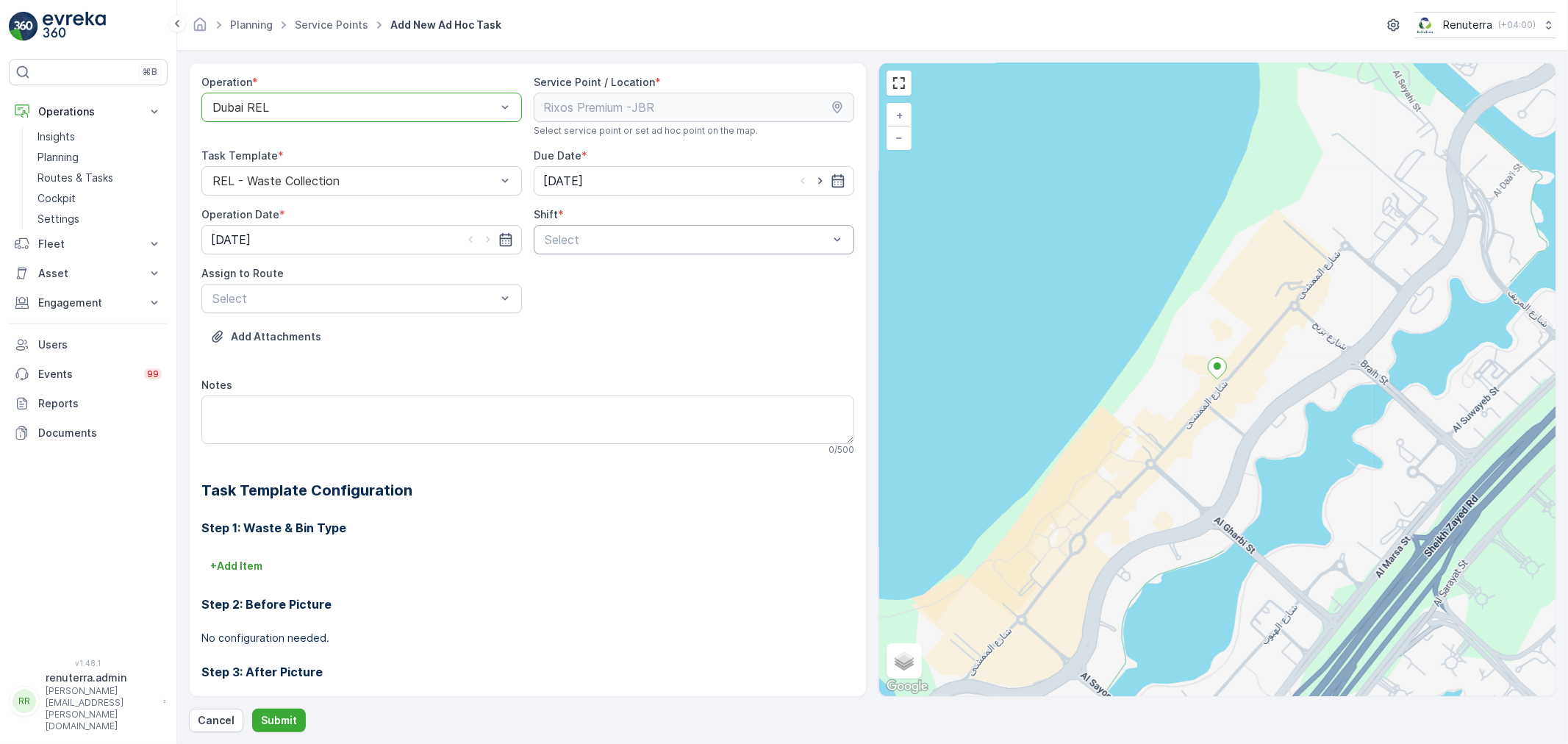
click at [672, 251] on div "Select" at bounding box center [694, 239] width 320 height 30
click at [590, 310] on div "Night Shift" at bounding box center [694, 300] width 320 height 25
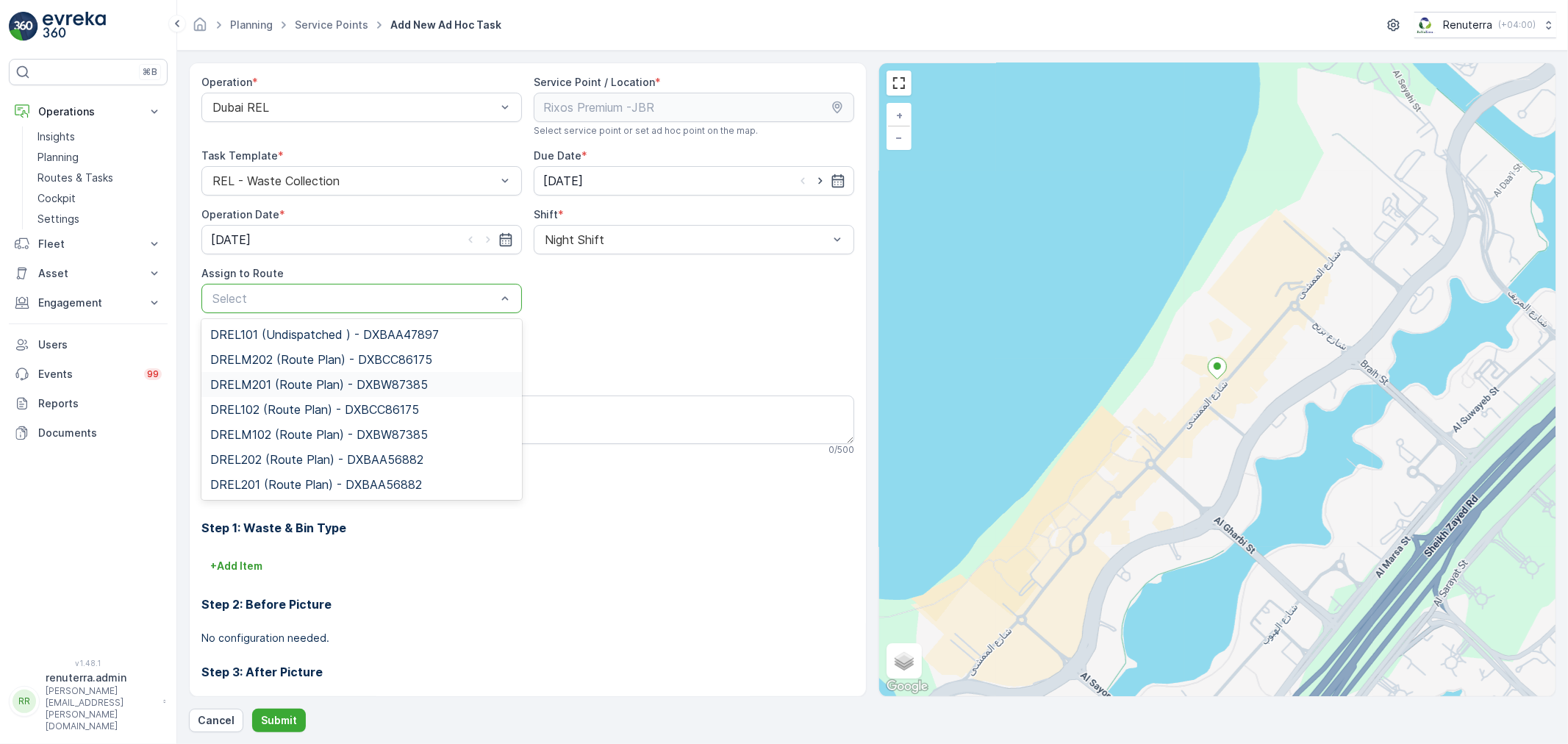
click at [296, 392] on div "DRELM201 (Route Plan) - DXBW87385" at bounding box center [361, 384] width 320 height 25
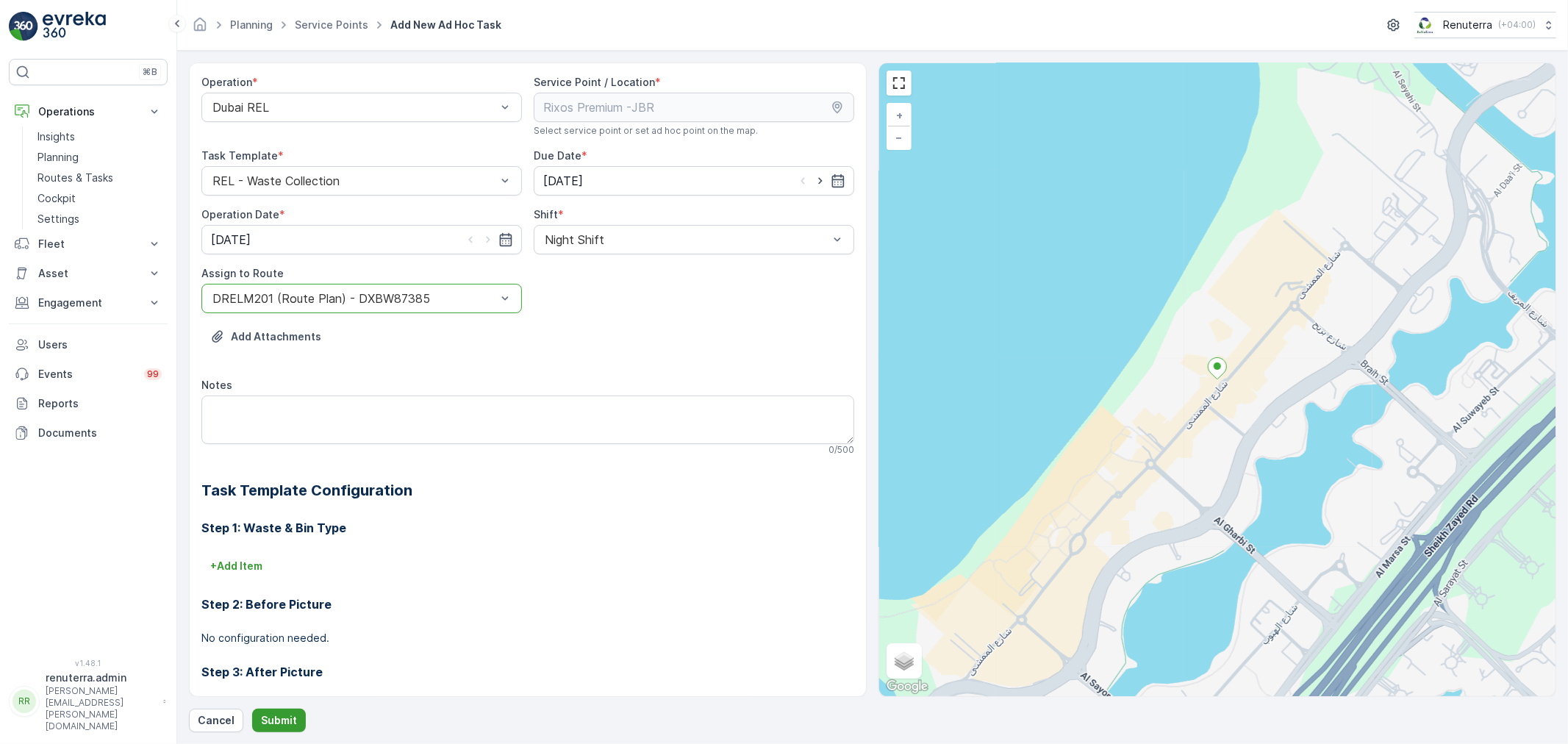
click at [261, 718] on p "Submit" at bounding box center [279, 720] width 36 height 14
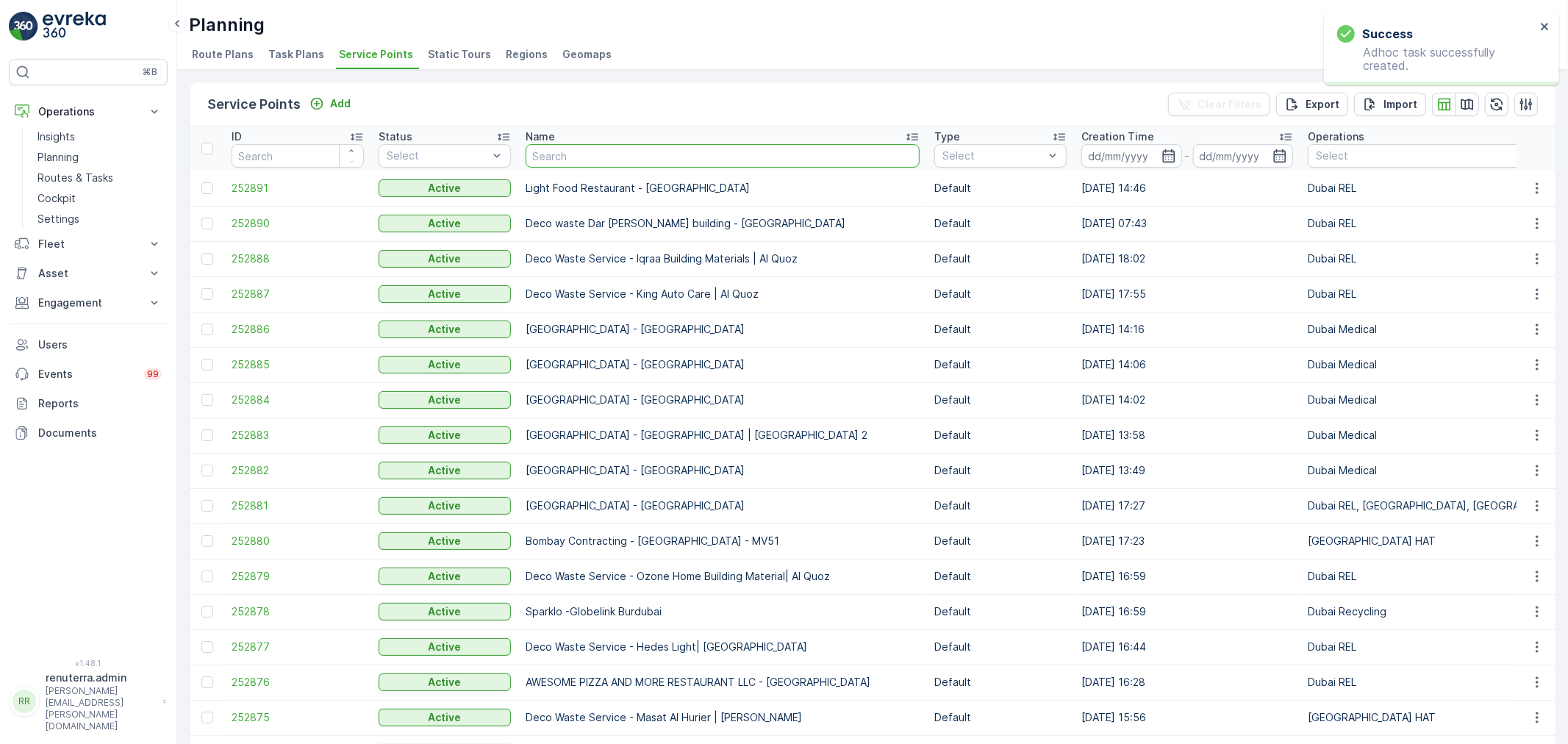
click at [601, 164] on input "text" at bounding box center [722, 155] width 394 height 23
type input "rixo"
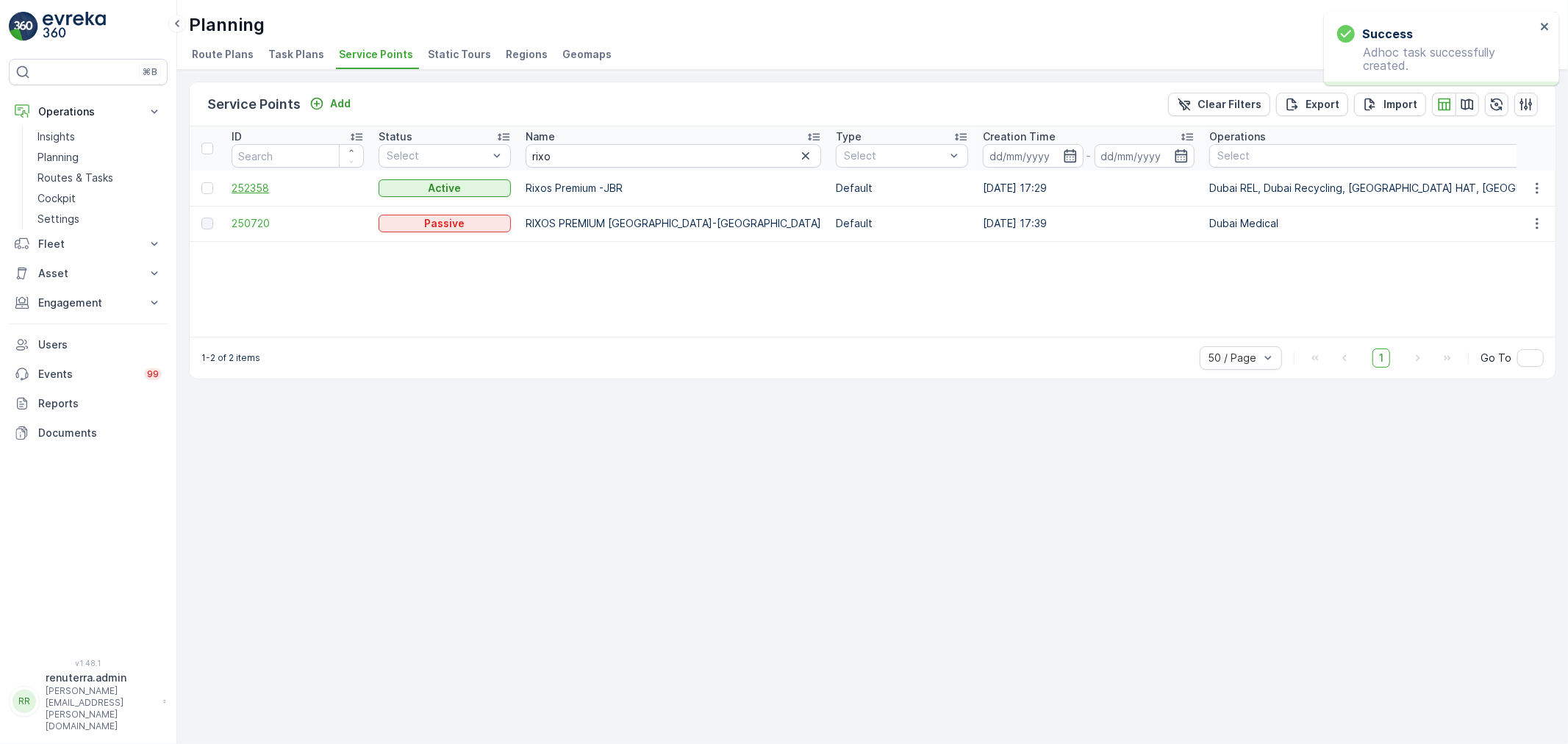
click at [268, 183] on span "252358" at bounding box center [297, 188] width 132 height 14
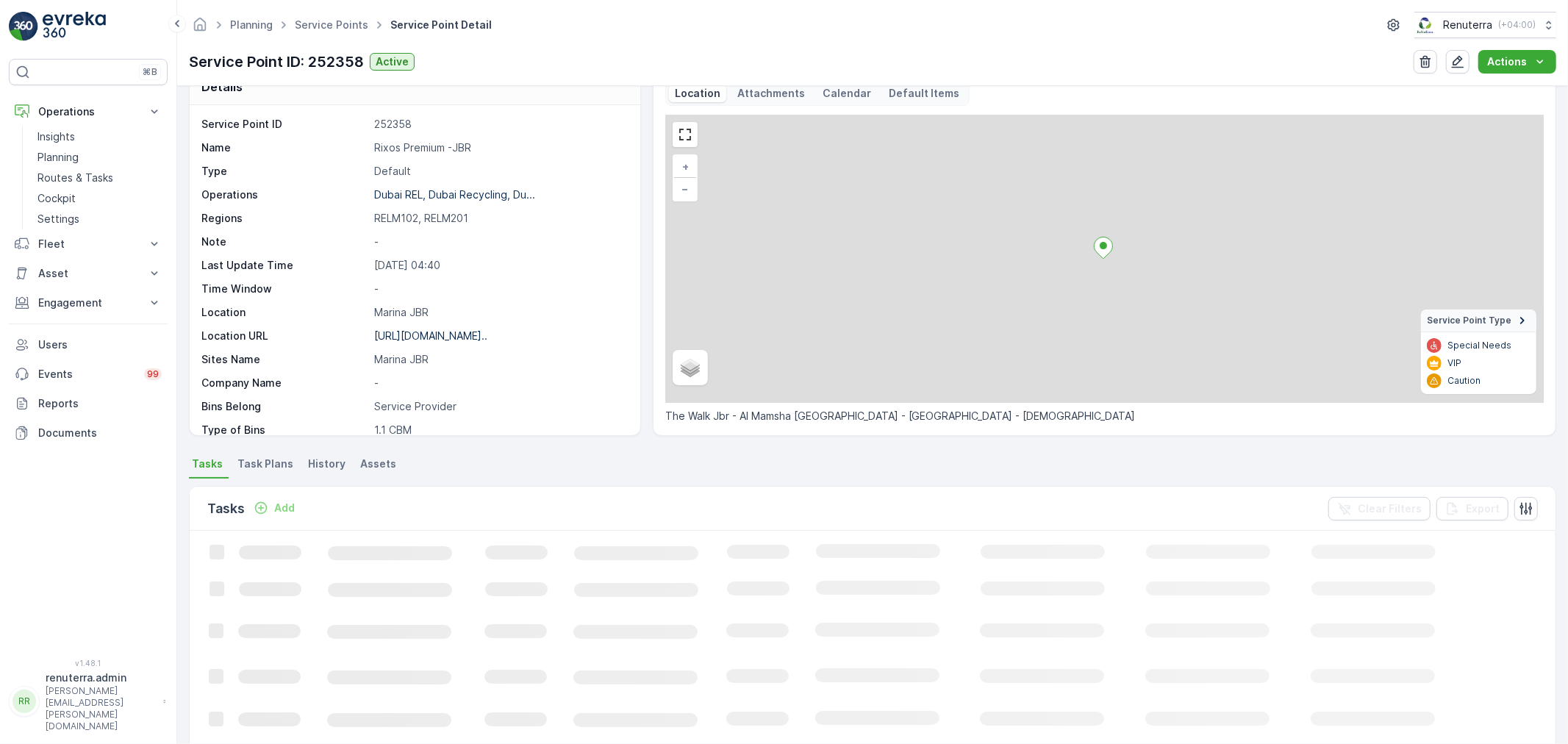
scroll to position [82, 0]
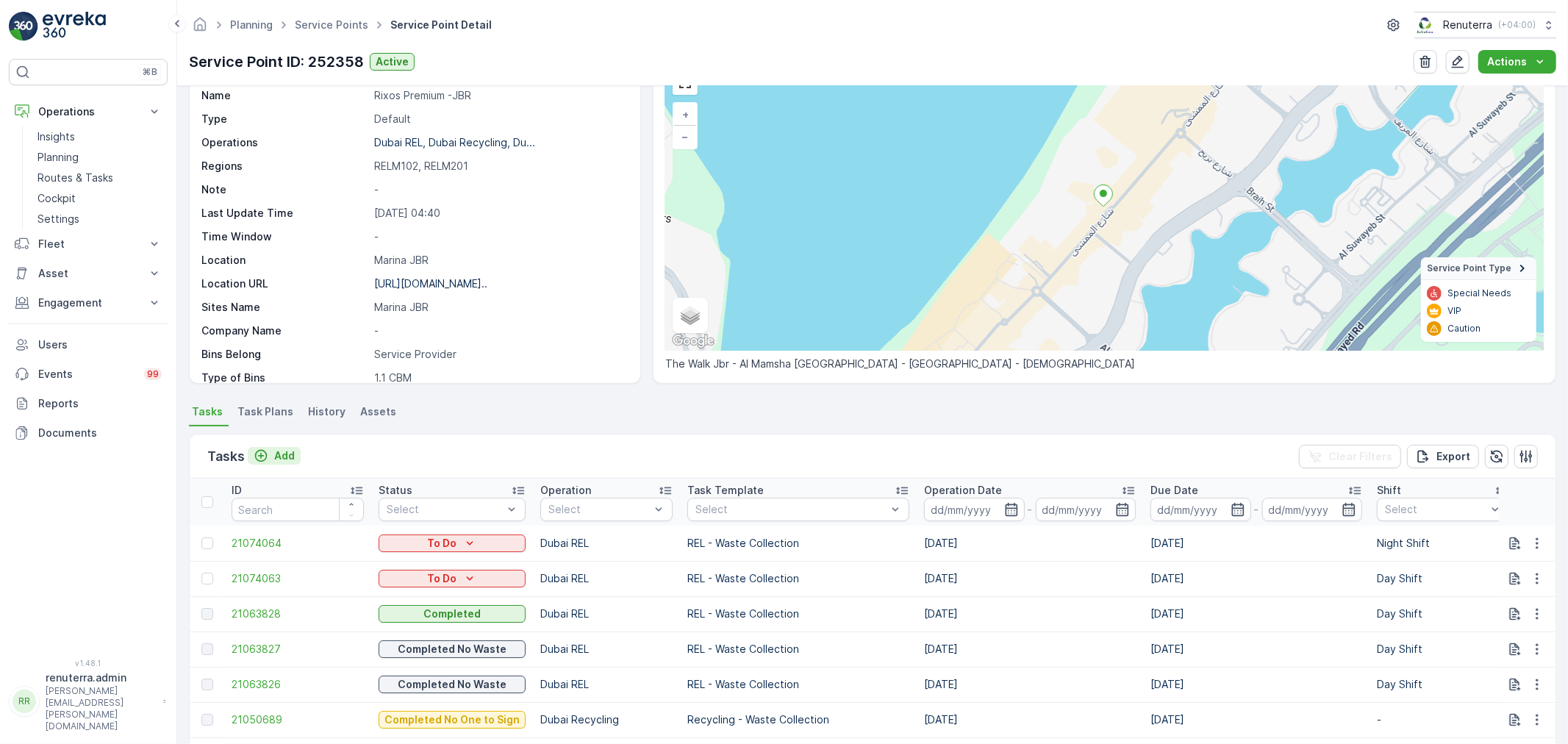
click at [282, 447] on button "Add" at bounding box center [274, 456] width 53 height 18
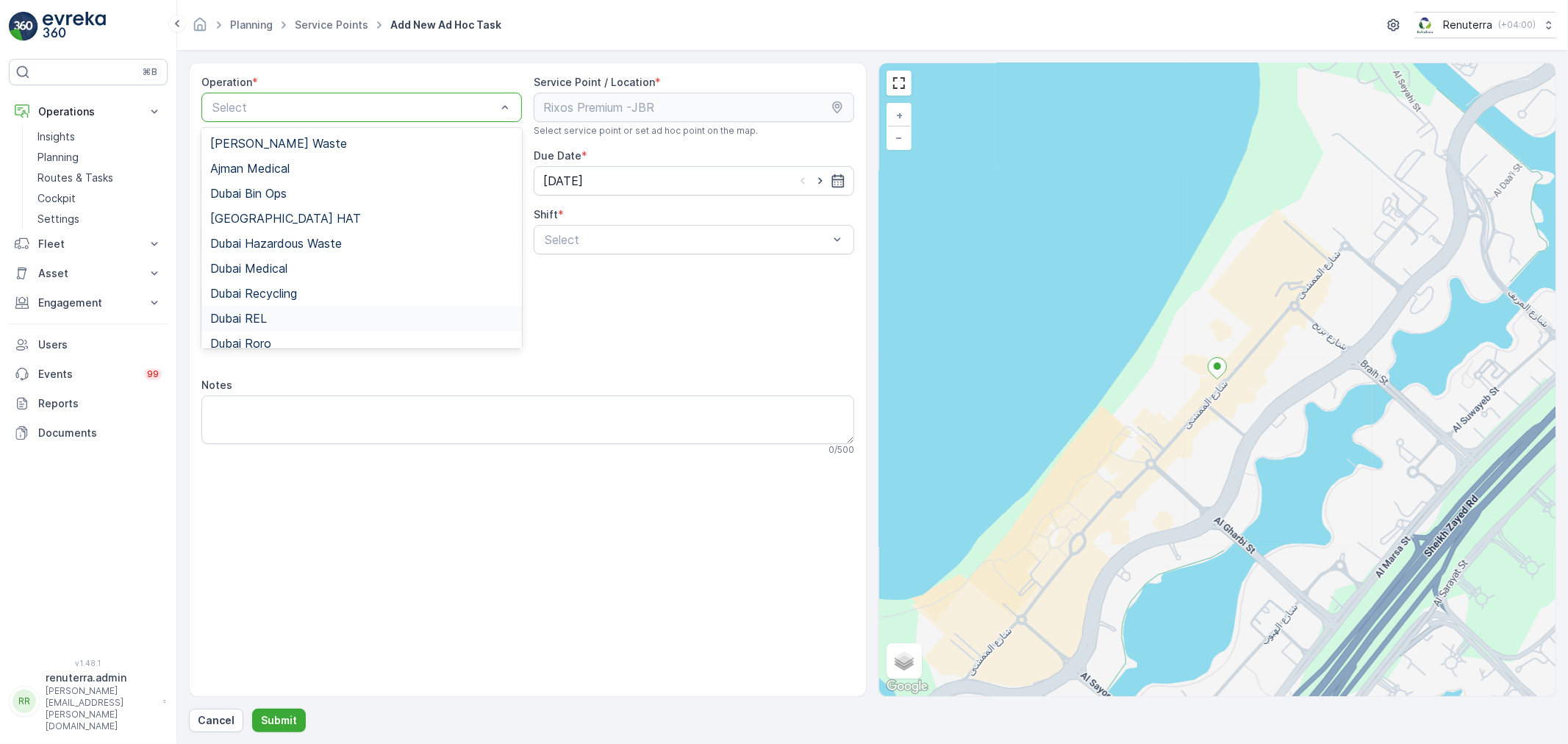
click at [282, 324] on div "Dubai REL" at bounding box center [361, 318] width 303 height 14
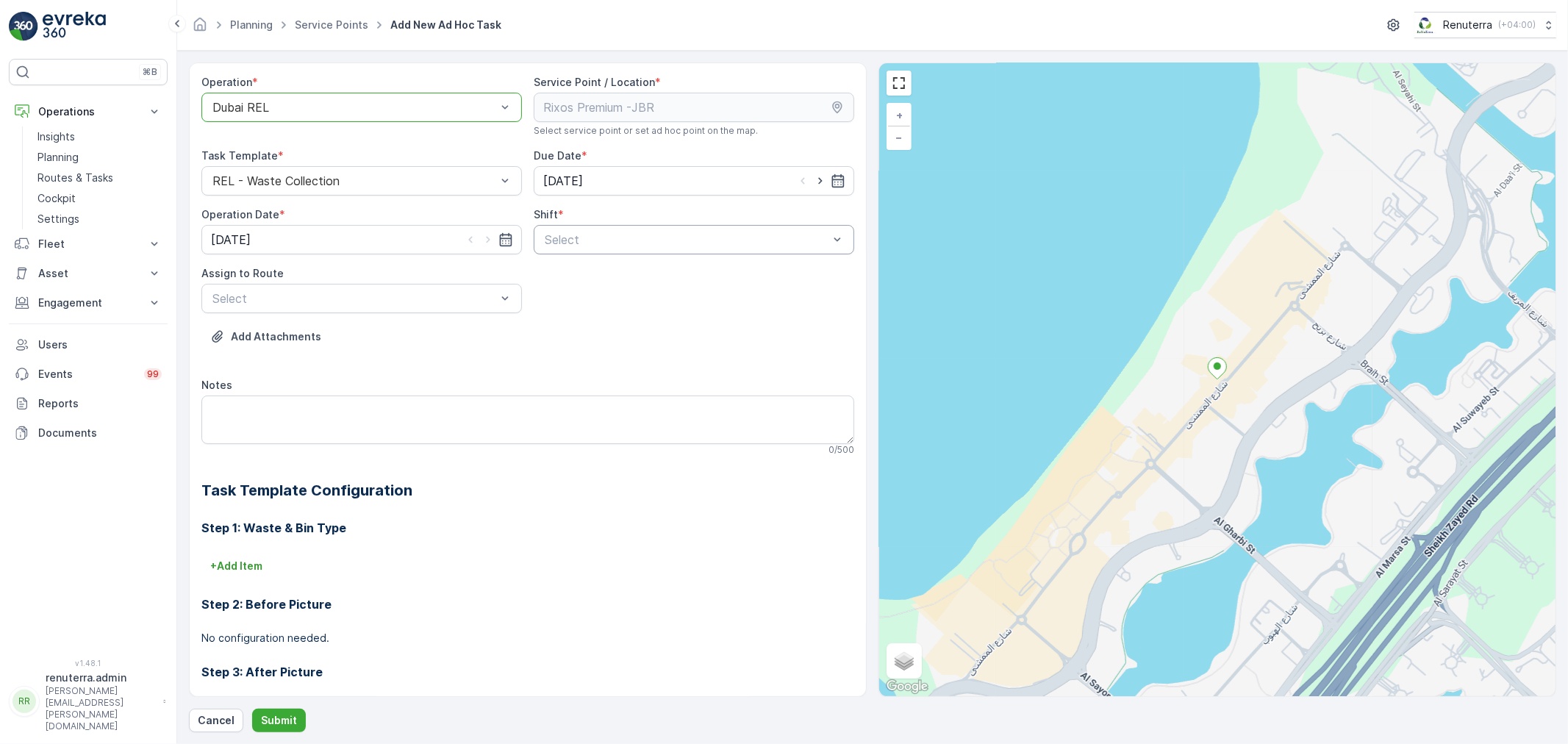
drag, startPoint x: 621, startPoint y: 222, endPoint x: 603, endPoint y: 239, distance: 24.8
click at [621, 223] on div "Shift * Select" at bounding box center [694, 231] width 320 height 47
click at [603, 241] on div at bounding box center [686, 239] width 287 height 14
click at [585, 305] on span "Night Shift" at bounding box center [572, 300] width 59 height 14
click at [340, 300] on div at bounding box center [354, 298] width 287 height 14
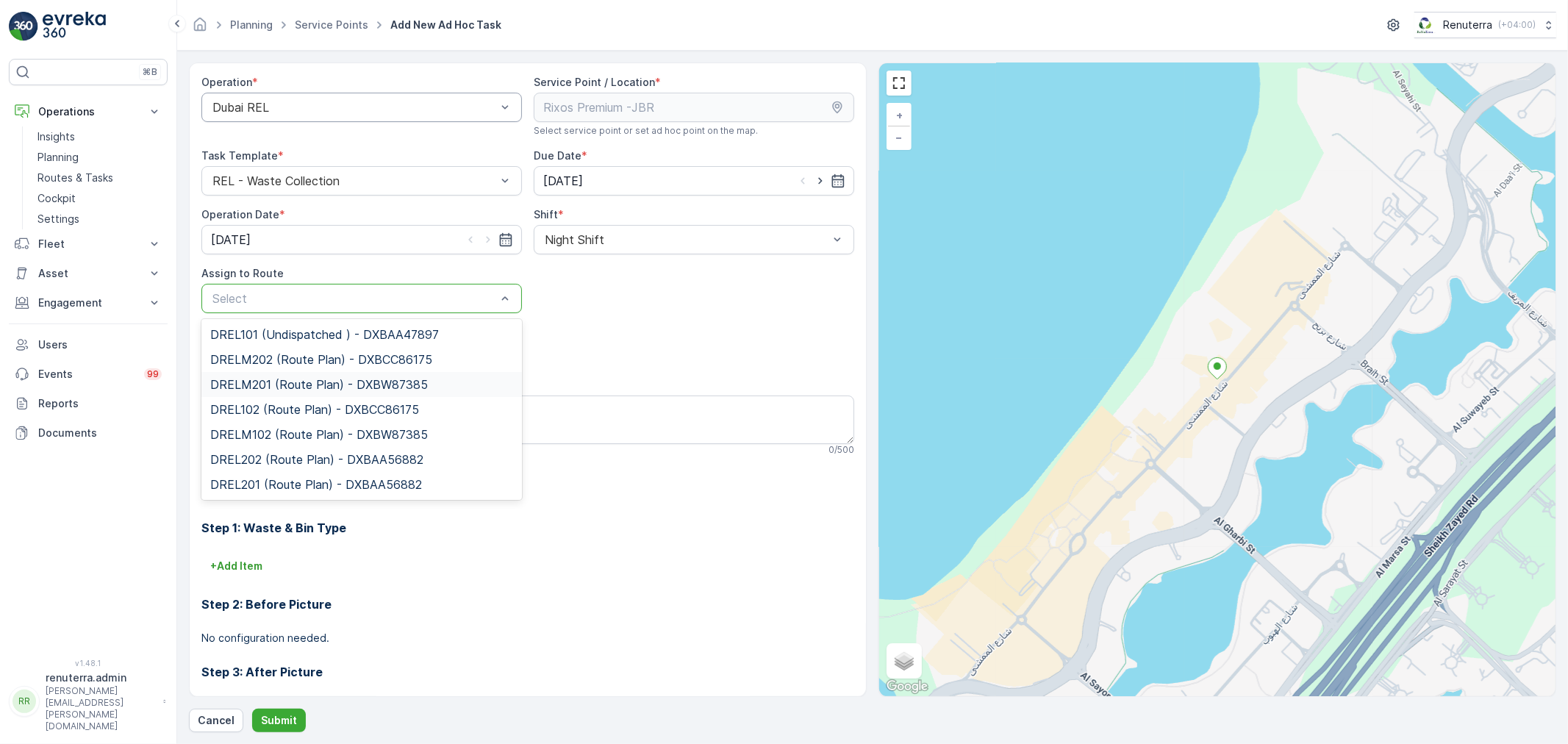
click at [315, 387] on span "DRELM201 (Route Plan) - DXBW87385" at bounding box center [319, 384] width 218 height 14
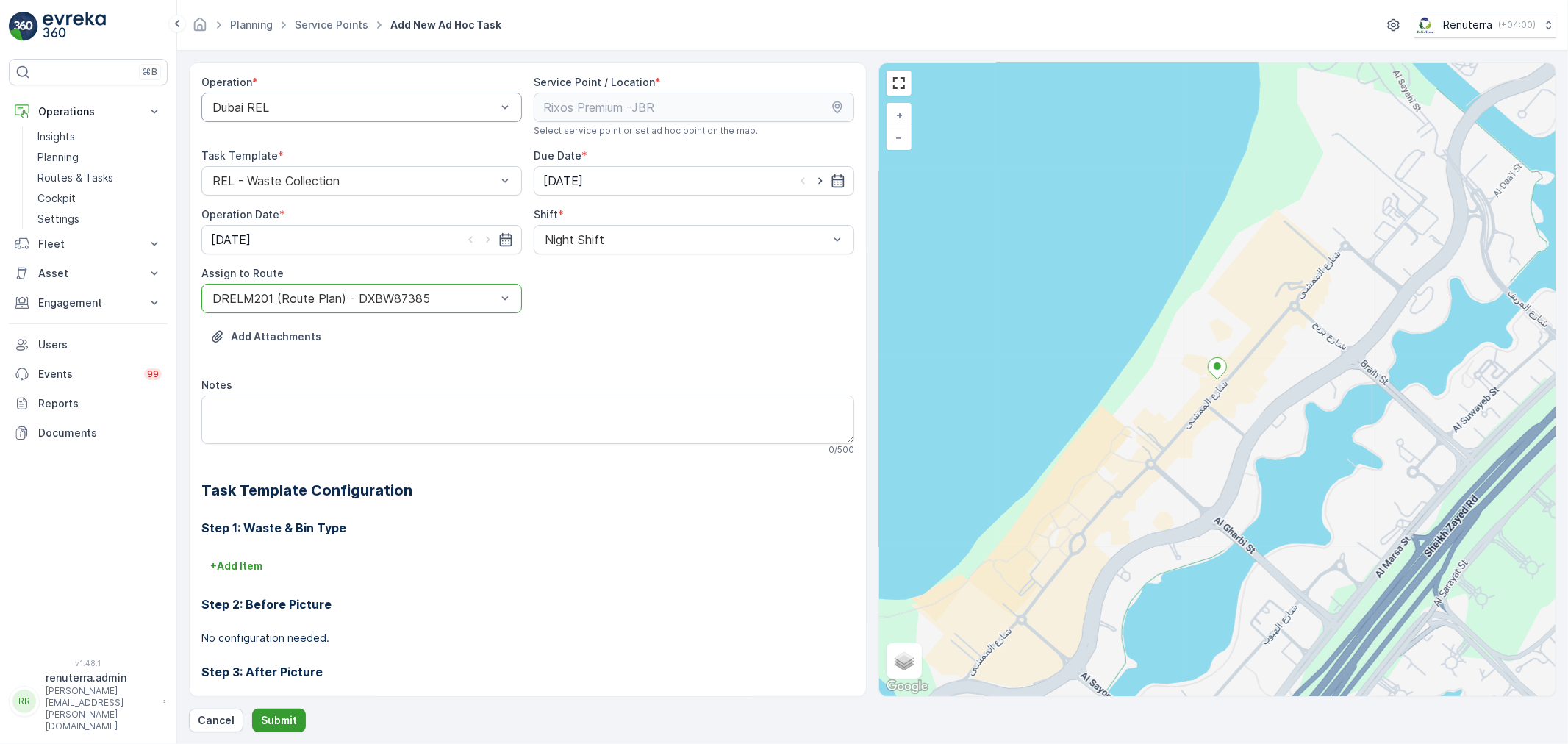
click at [263, 716] on p "Submit" at bounding box center [279, 720] width 36 height 14
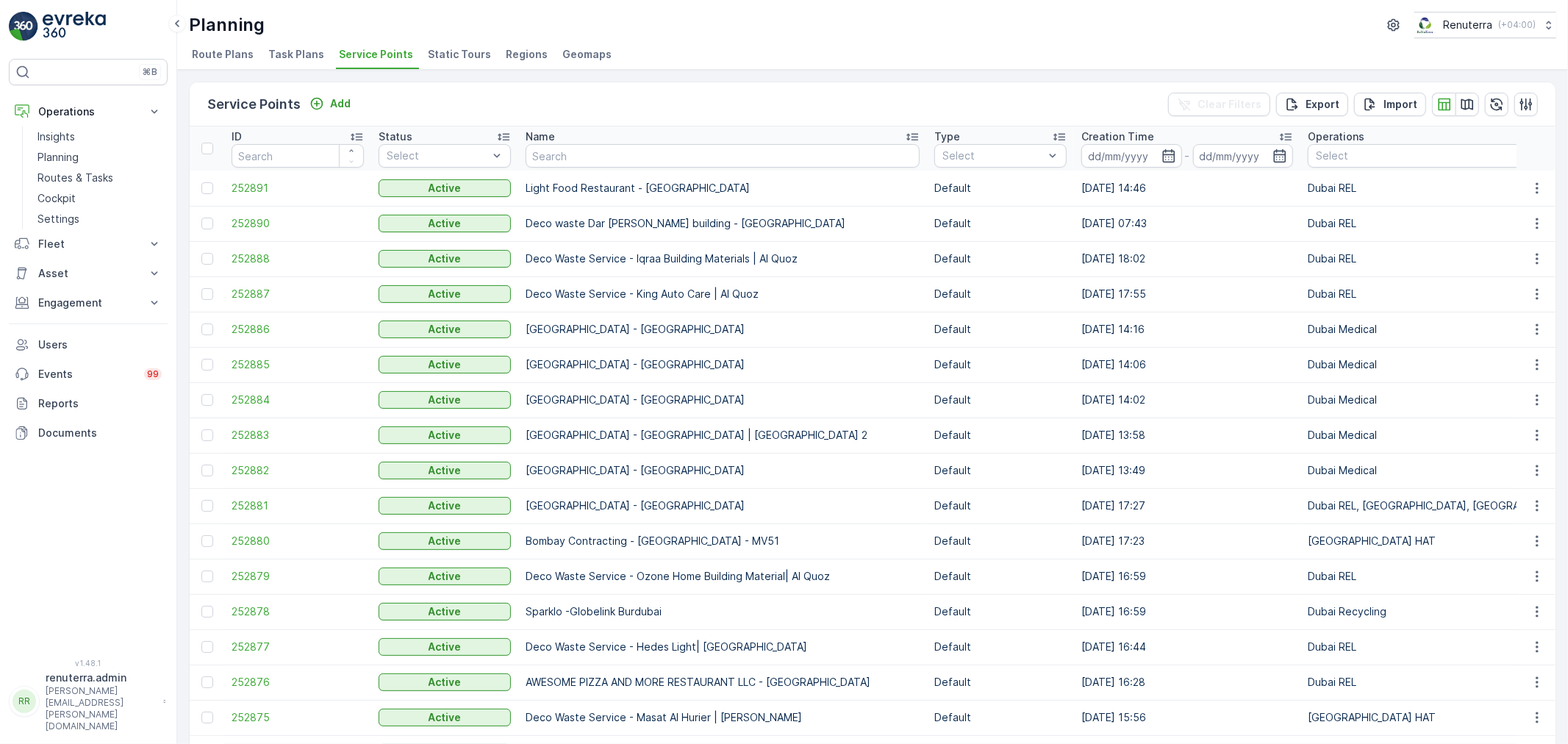
click at [730, 77] on div "Service Points Add Clear Filters Export Import ID Status Select Name Type Selec…" at bounding box center [872, 407] width 1391 height 674
drag, startPoint x: 655, startPoint y: 63, endPoint x: 595, endPoint y: 89, distance: 65.4
click at [591, 92] on div "Service Points Add Clear Filters Export Import" at bounding box center [872, 104] width 1365 height 44
click at [612, 151] on input "text" at bounding box center [722, 155] width 394 height 23
type input "[PERSON_NAME]"
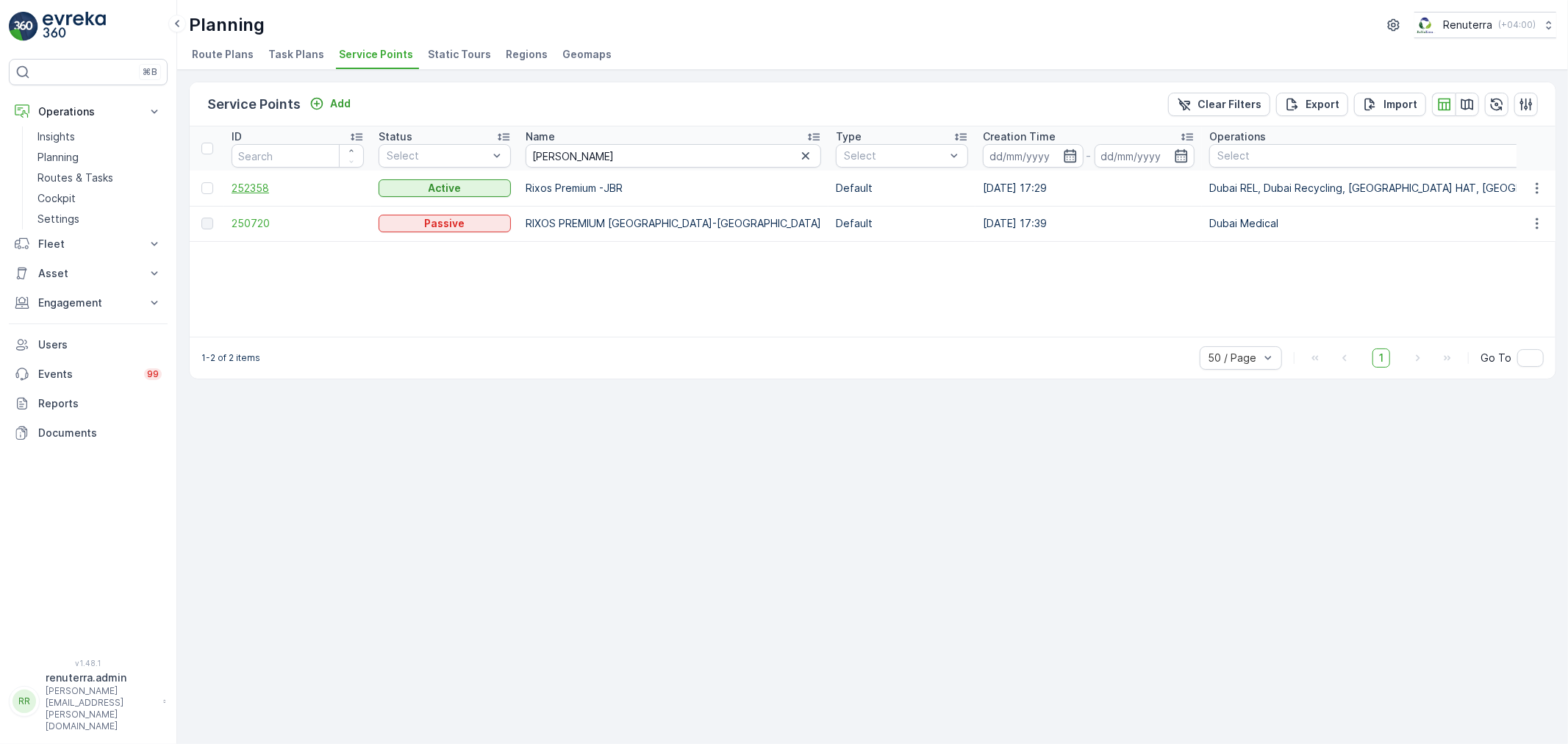
click at [259, 189] on span "252358" at bounding box center [297, 188] width 132 height 14
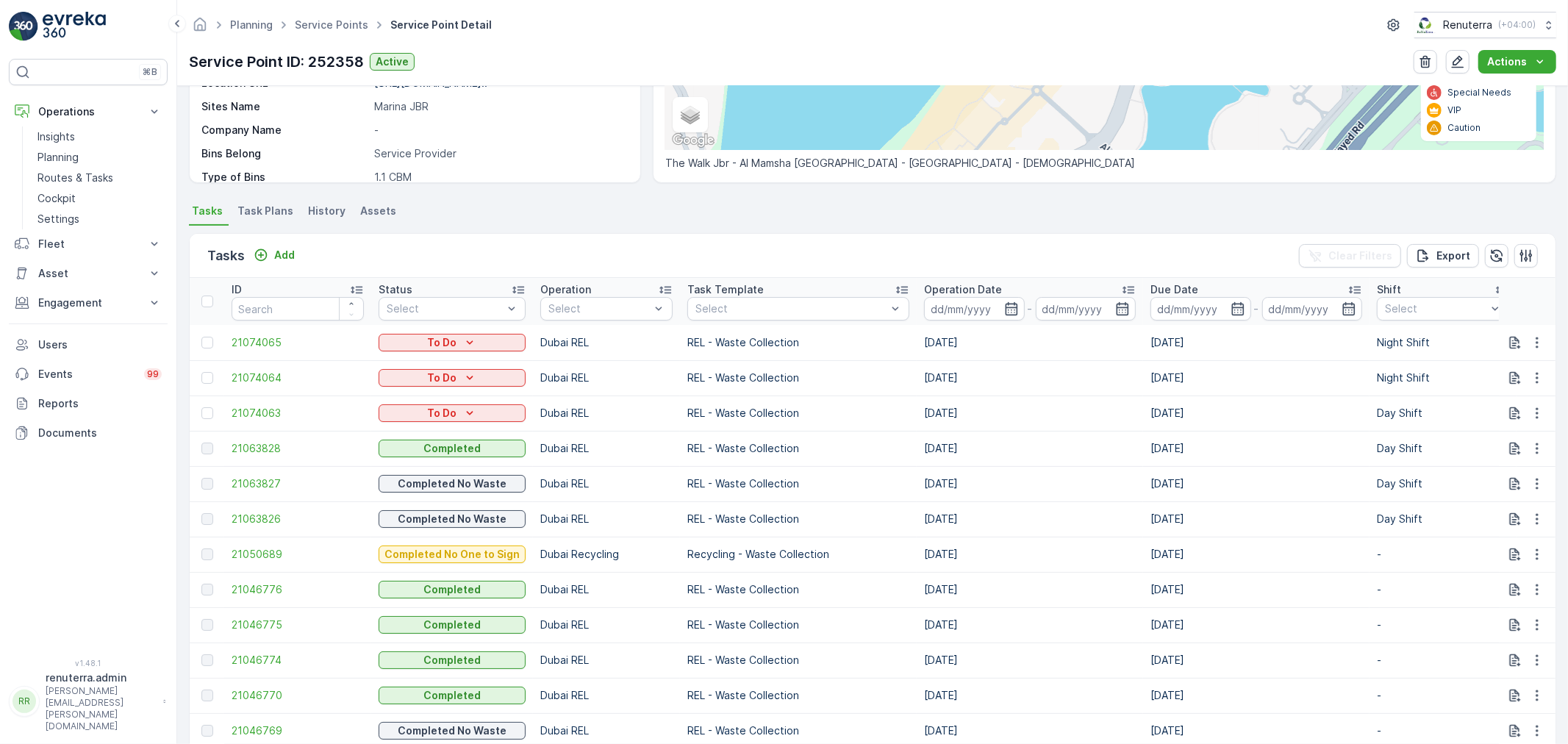
scroll to position [288, 0]
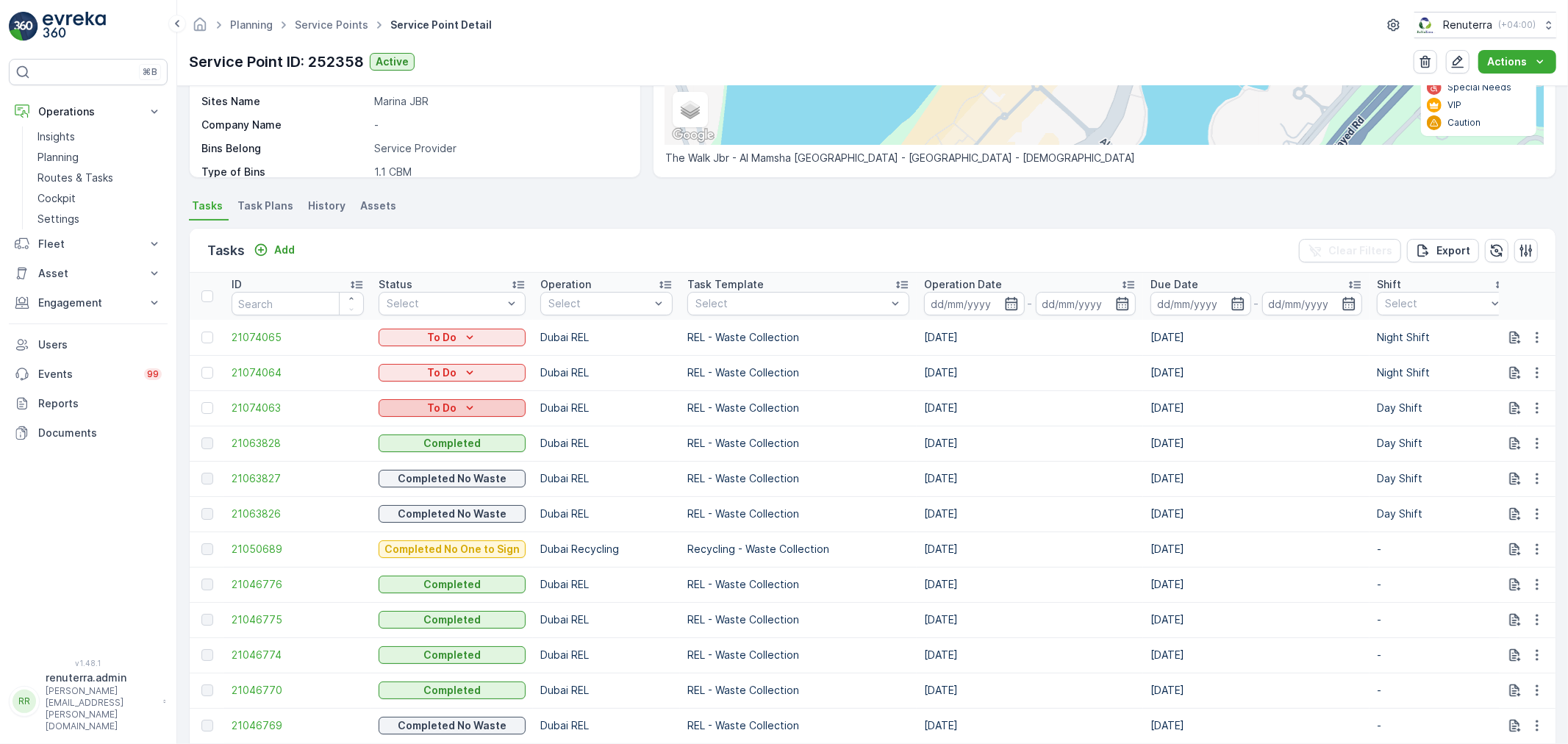
click at [486, 408] on div "To Do" at bounding box center [452, 408] width 135 height 14
click at [246, 415] on td "21074063" at bounding box center [298, 408] width 147 height 35
click at [261, 409] on span "21074063" at bounding box center [297, 408] width 132 height 14
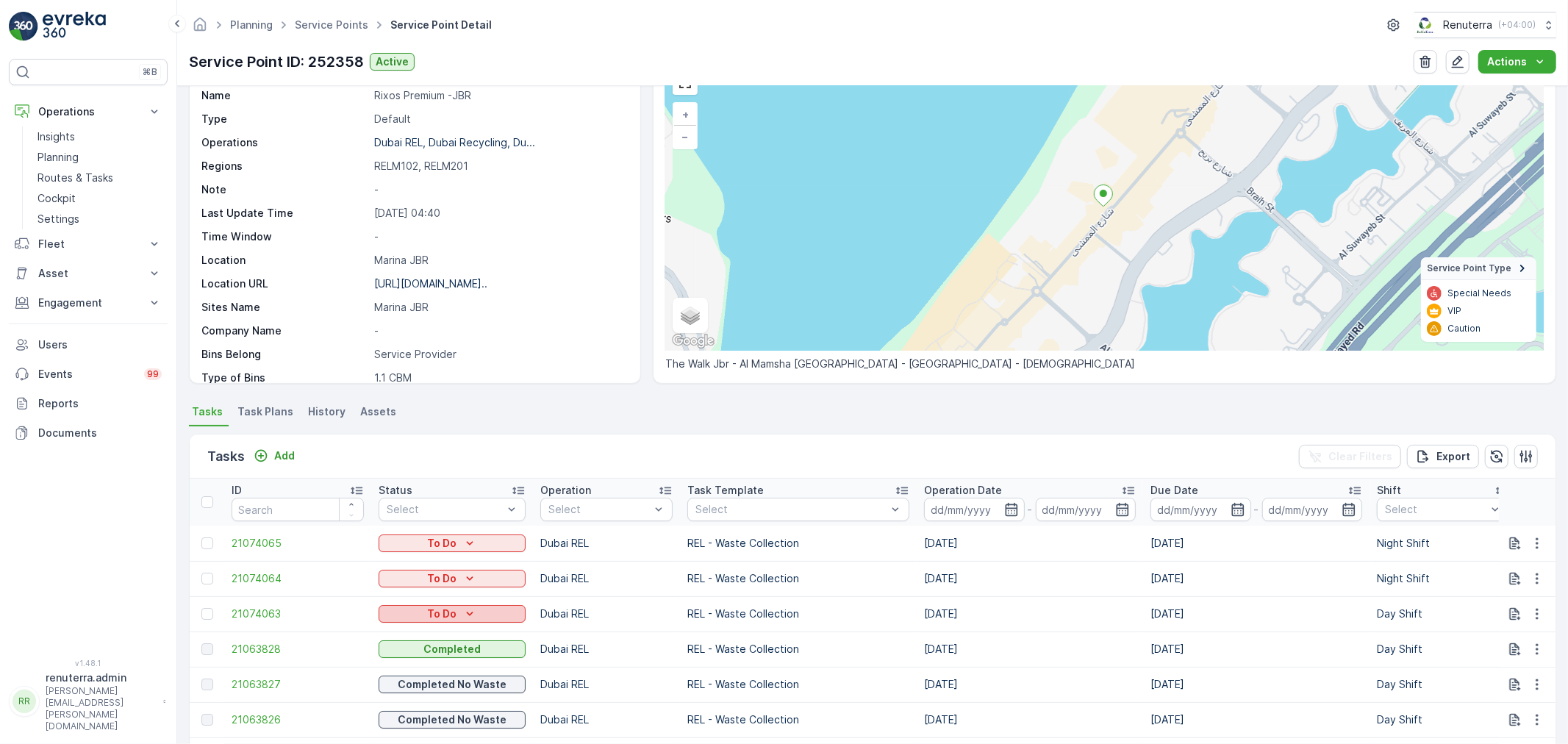
click at [464, 613] on icon "To Do" at bounding box center [469, 613] width 14 height 14
click at [446, 549] on span "Completed No One to Sign" at bounding box center [454, 550] width 134 height 14
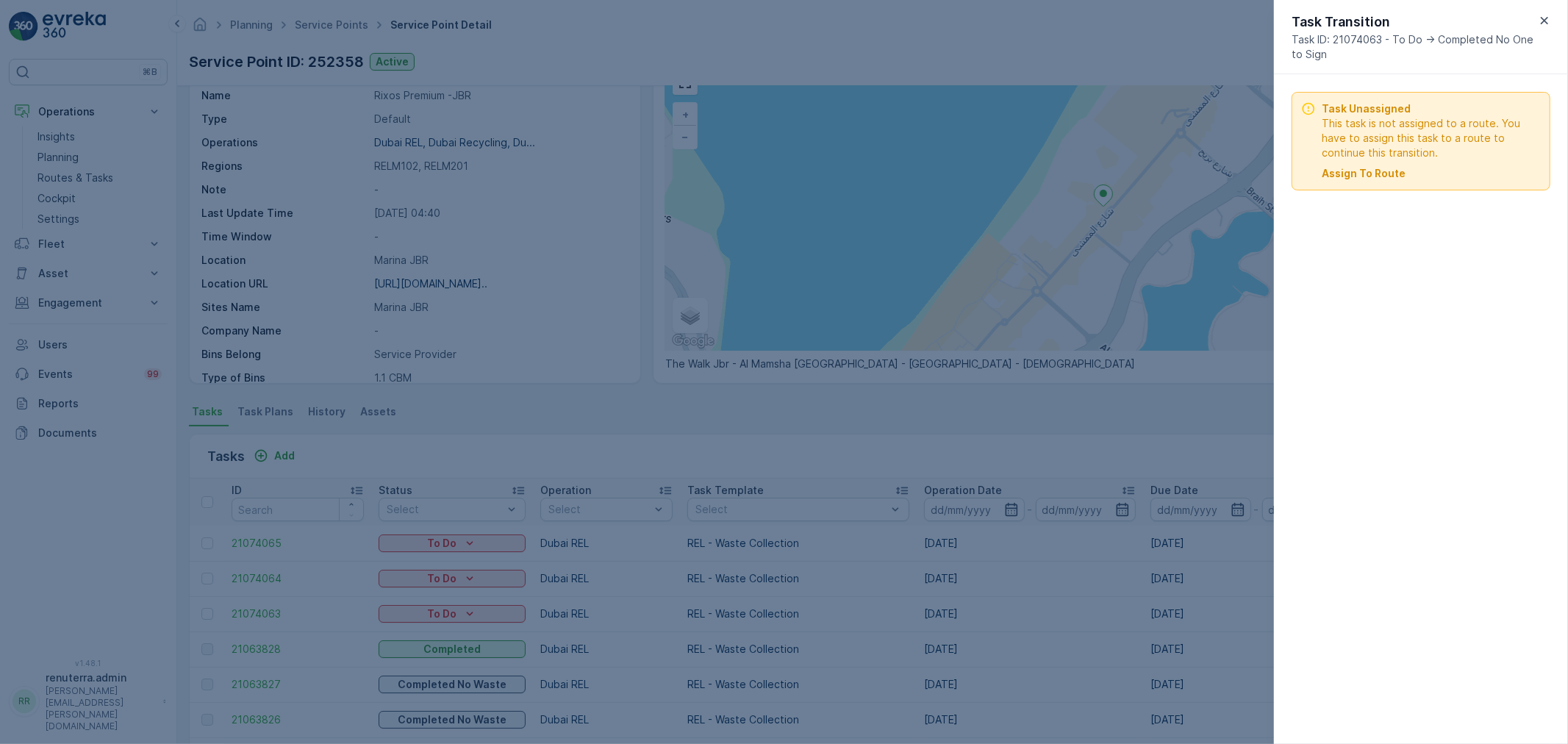
click at [1355, 176] on p "Assign To Route" at bounding box center [1363, 173] width 84 height 14
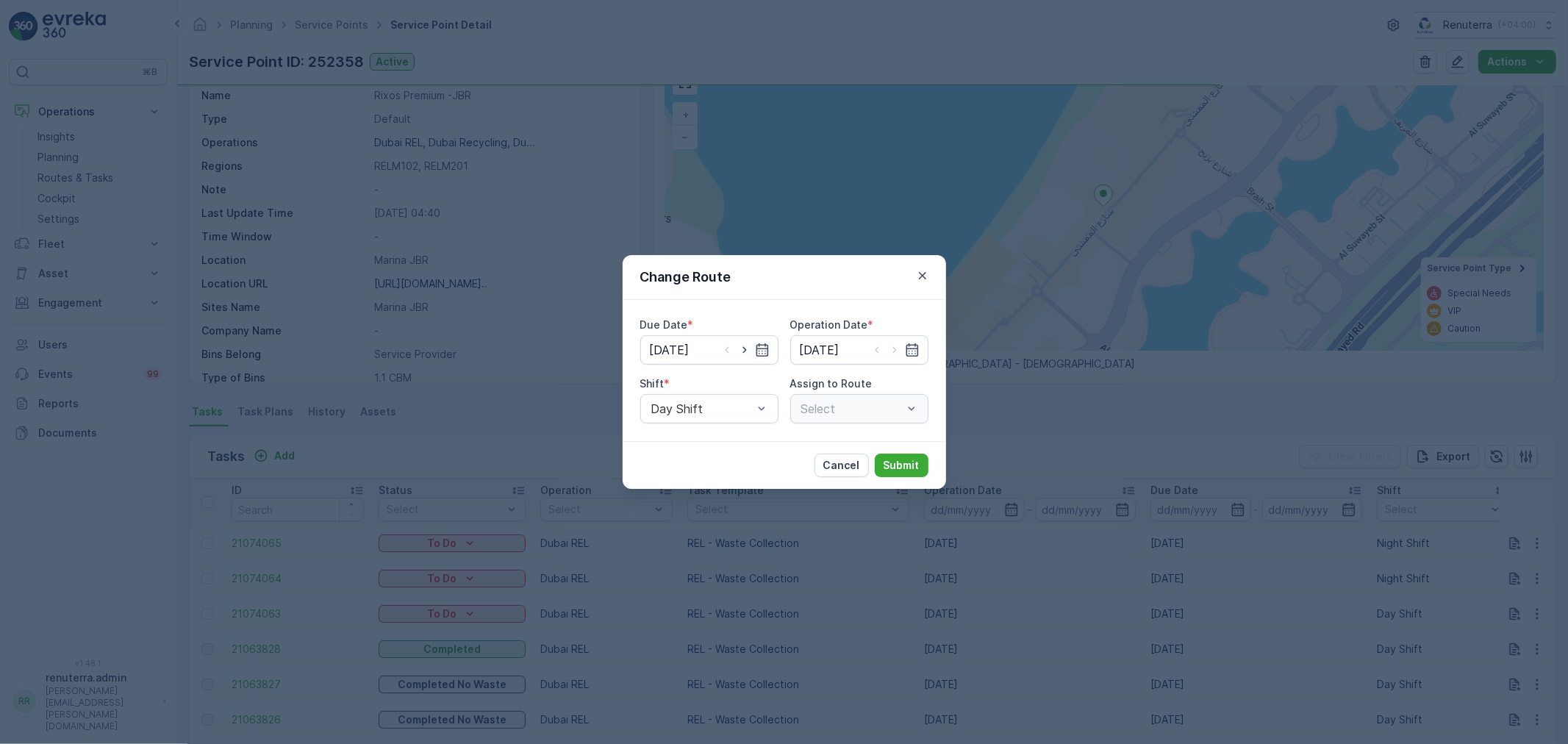
type input "[DATE]"
click at [923, 282] on button "button" at bounding box center [923, 275] width 18 height 18
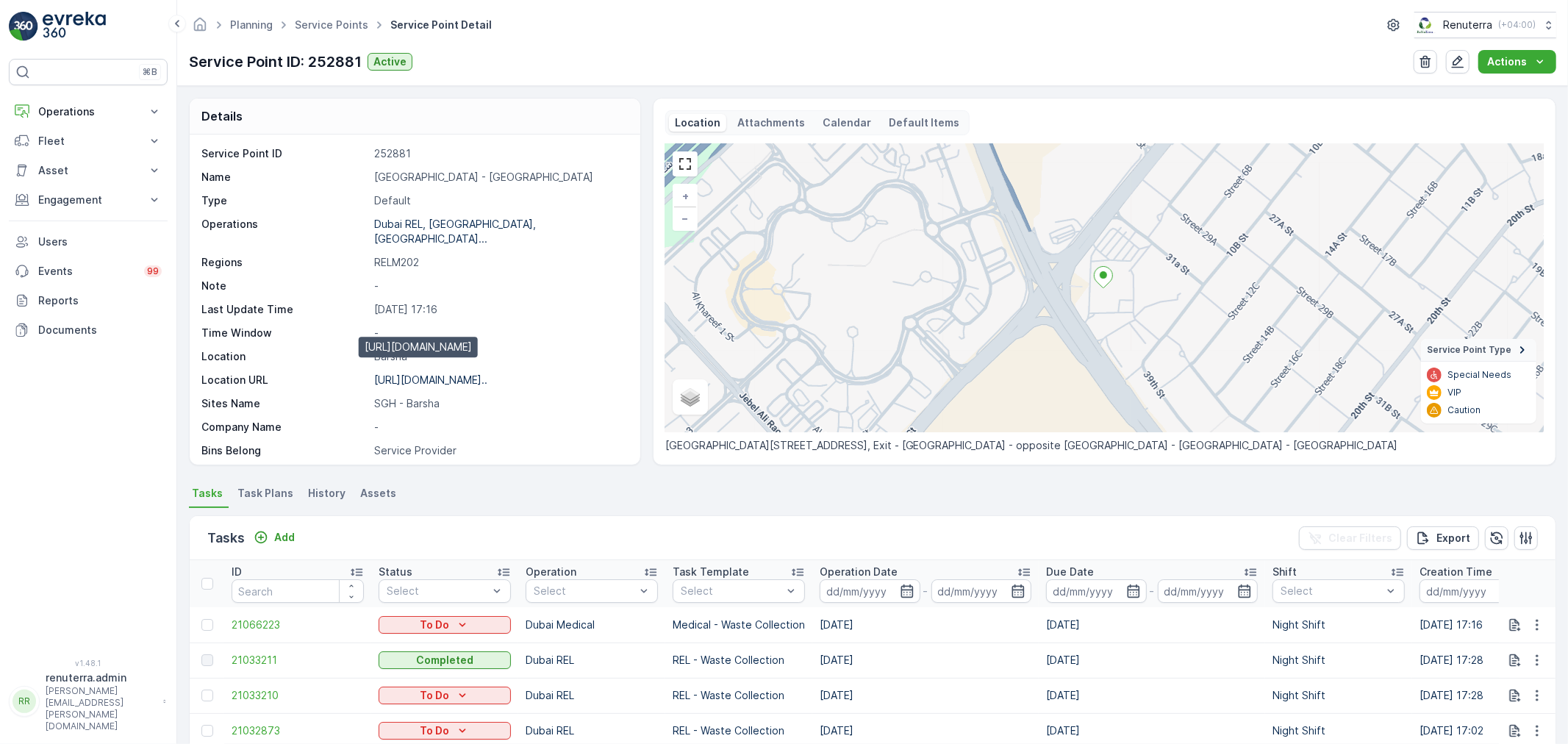
click at [437, 373] on p "[URL][DOMAIN_NAME].." at bounding box center [430, 380] width 113 height 13
click at [71, 99] on button "Operations" at bounding box center [88, 111] width 159 height 30
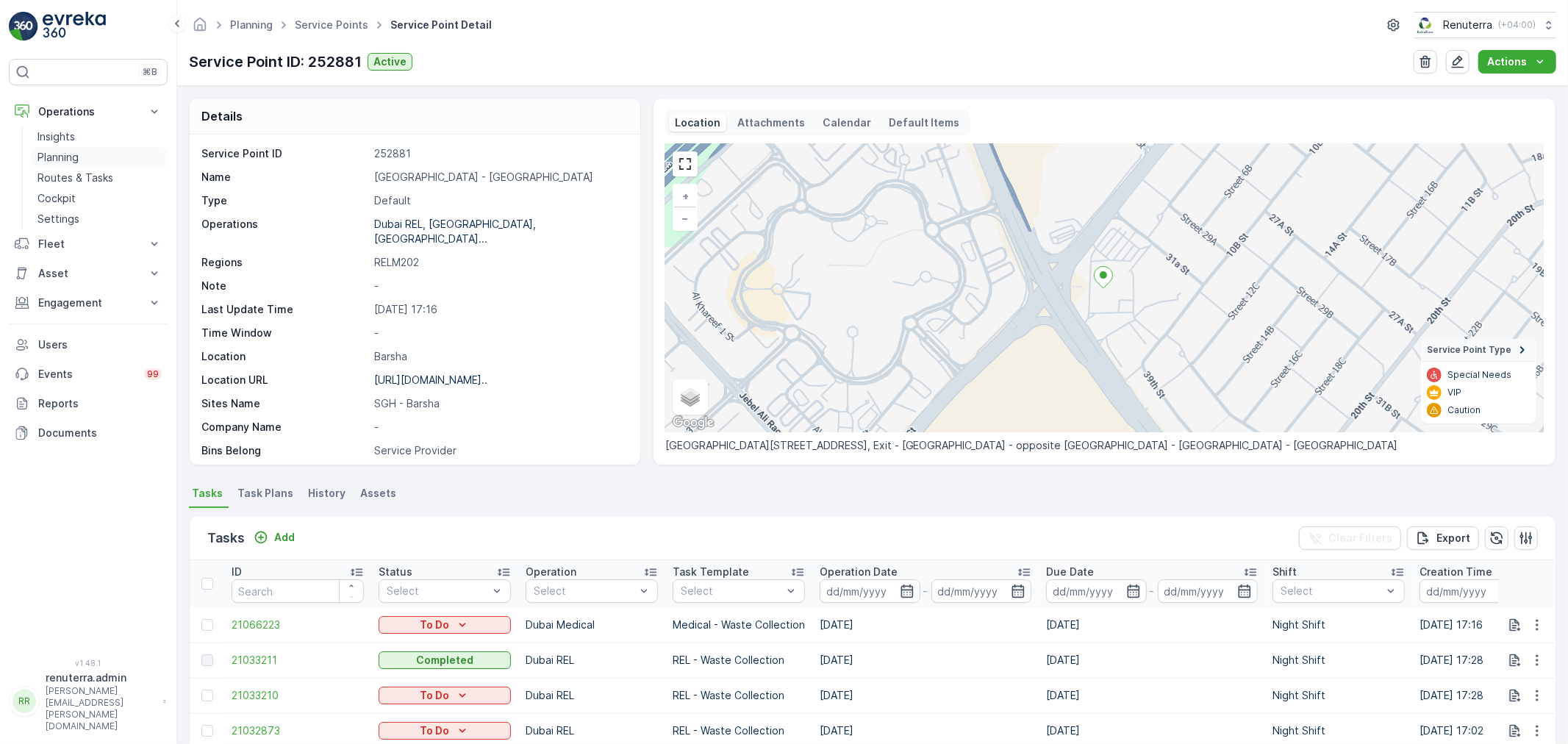
click at [78, 147] on link "Planning" at bounding box center [99, 158] width 136 height 21
